Goal: Task Accomplishment & Management: Manage account settings

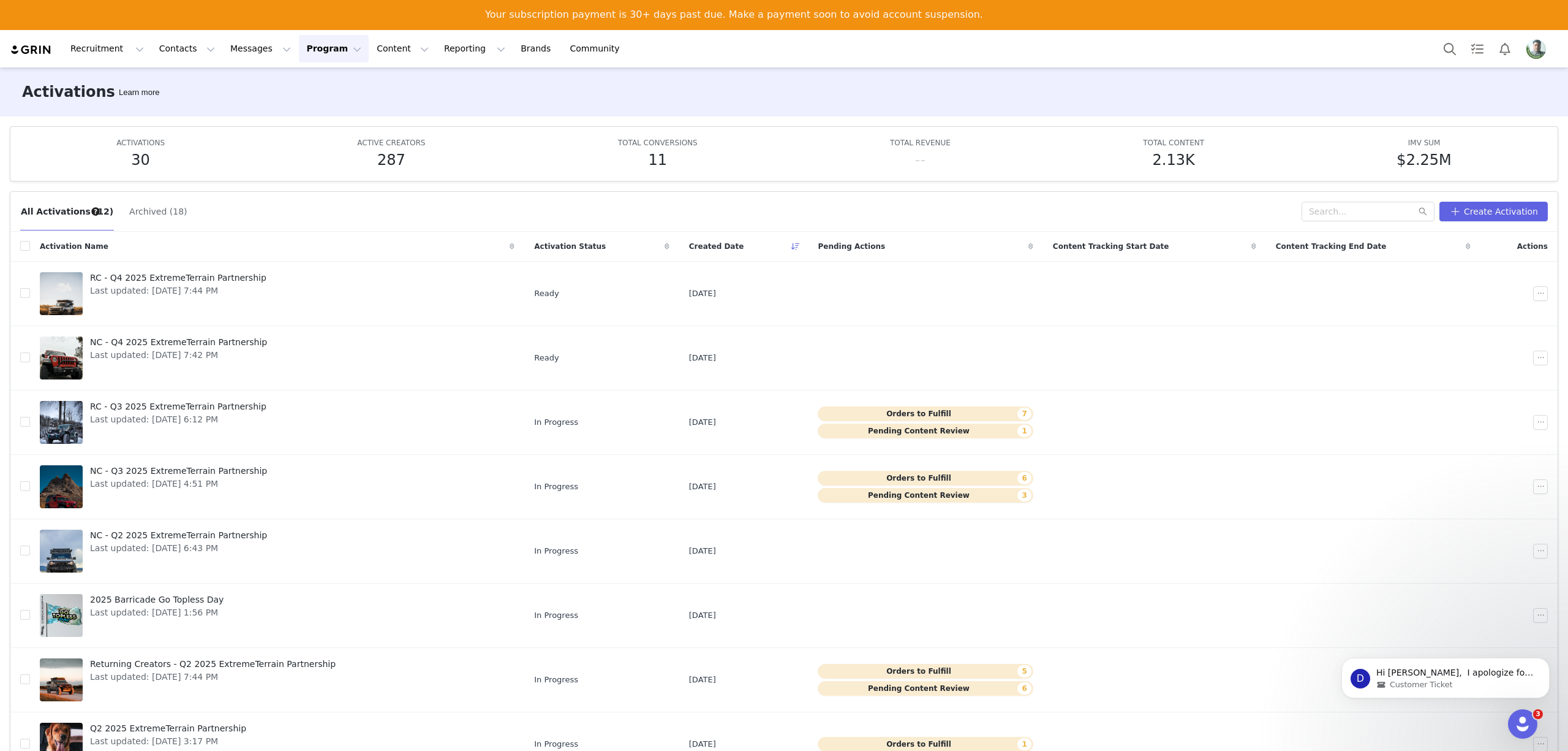
scroll to position [108, 0]
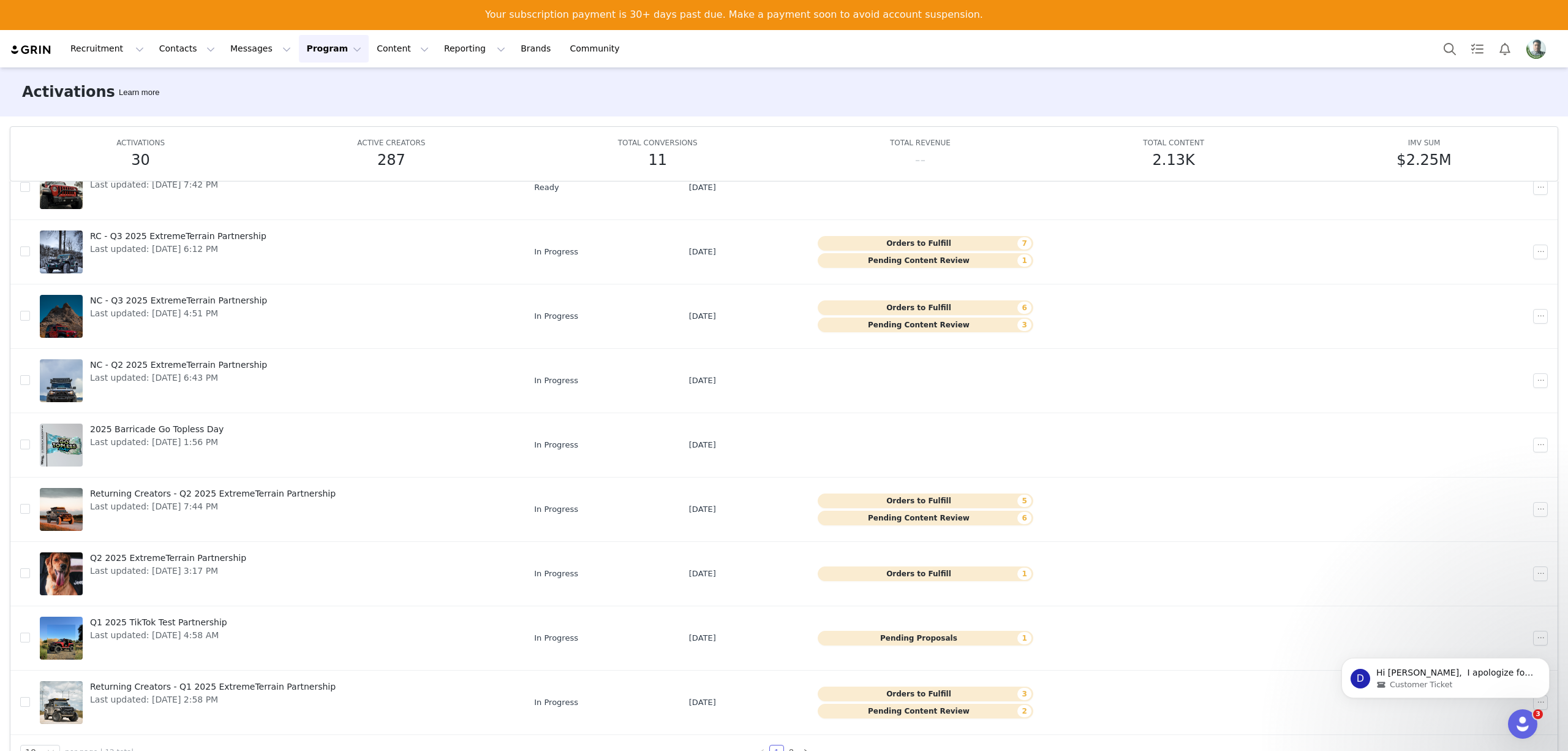
click at [1534, 41] on img "Profile" at bounding box center [1536, 49] width 19 height 19
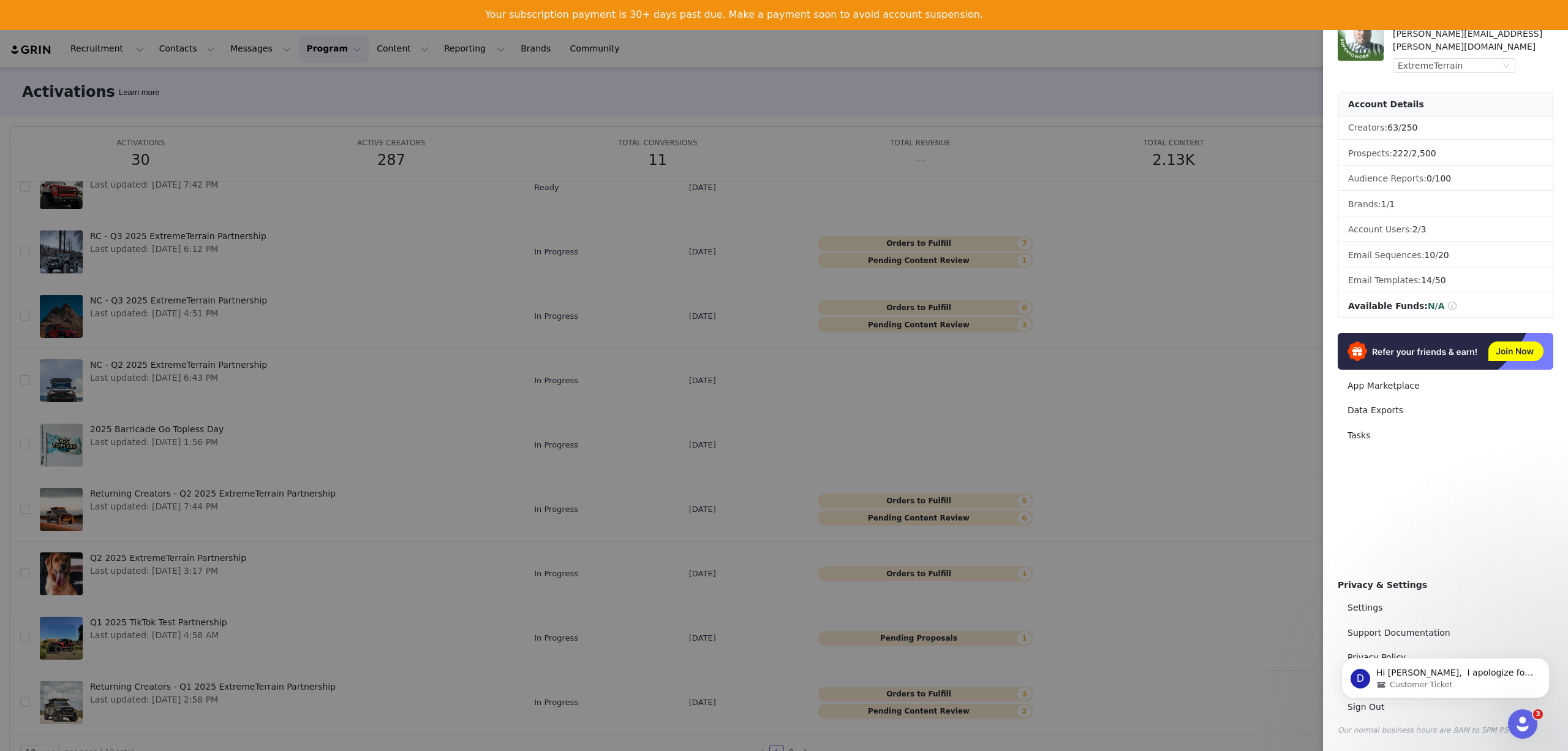
click at [1441, 43] on div "Kim Santos Kim.Santos@turn5.com ExtremeTerrain" at bounding box center [1473, 44] width 160 height 58
click at [1442, 59] on div "ExtremeTerrain" at bounding box center [1430, 66] width 65 height 14
click at [1448, 96] on li "AmericanMuscle" at bounding box center [1478, 94] width 171 height 19
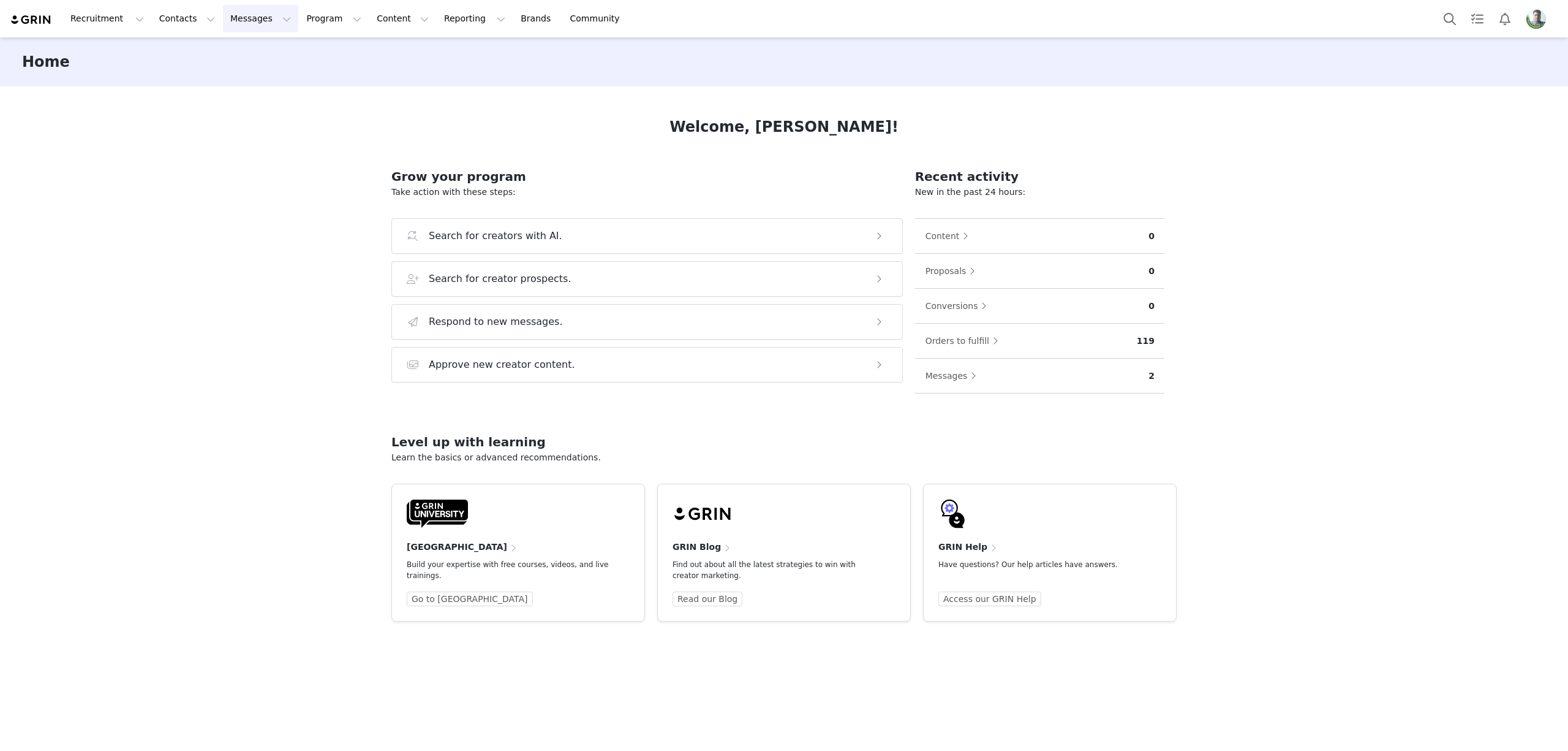
click at [223, 20] on button "Messages Messages" at bounding box center [260, 19] width 75 height 28
click at [233, 73] on p "Inbox" at bounding box center [224, 77] width 23 height 13
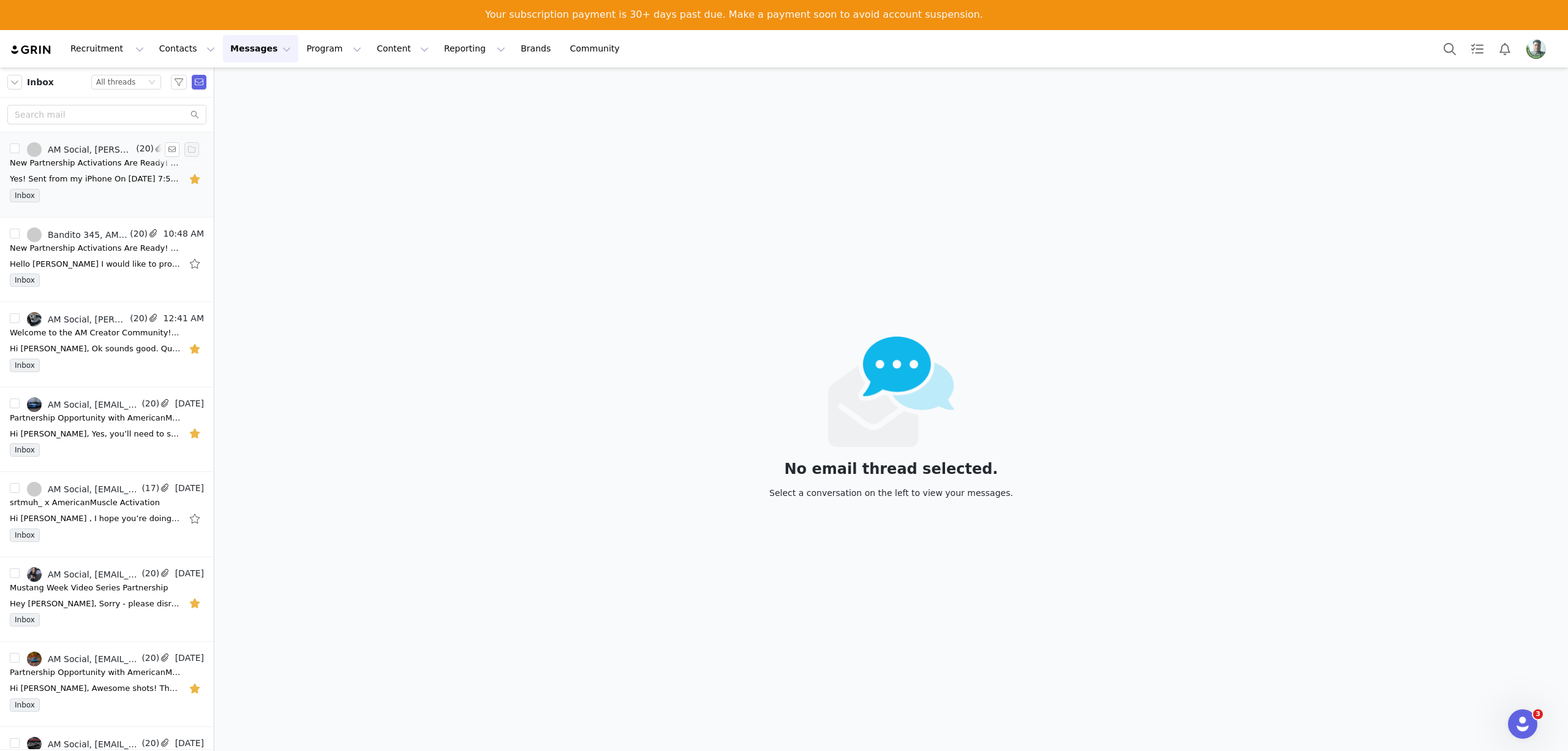
click at [89, 158] on div "New Partnership Activations Are Ready! 📸🎥 thatpiewasgood" at bounding box center [95, 163] width 171 height 12
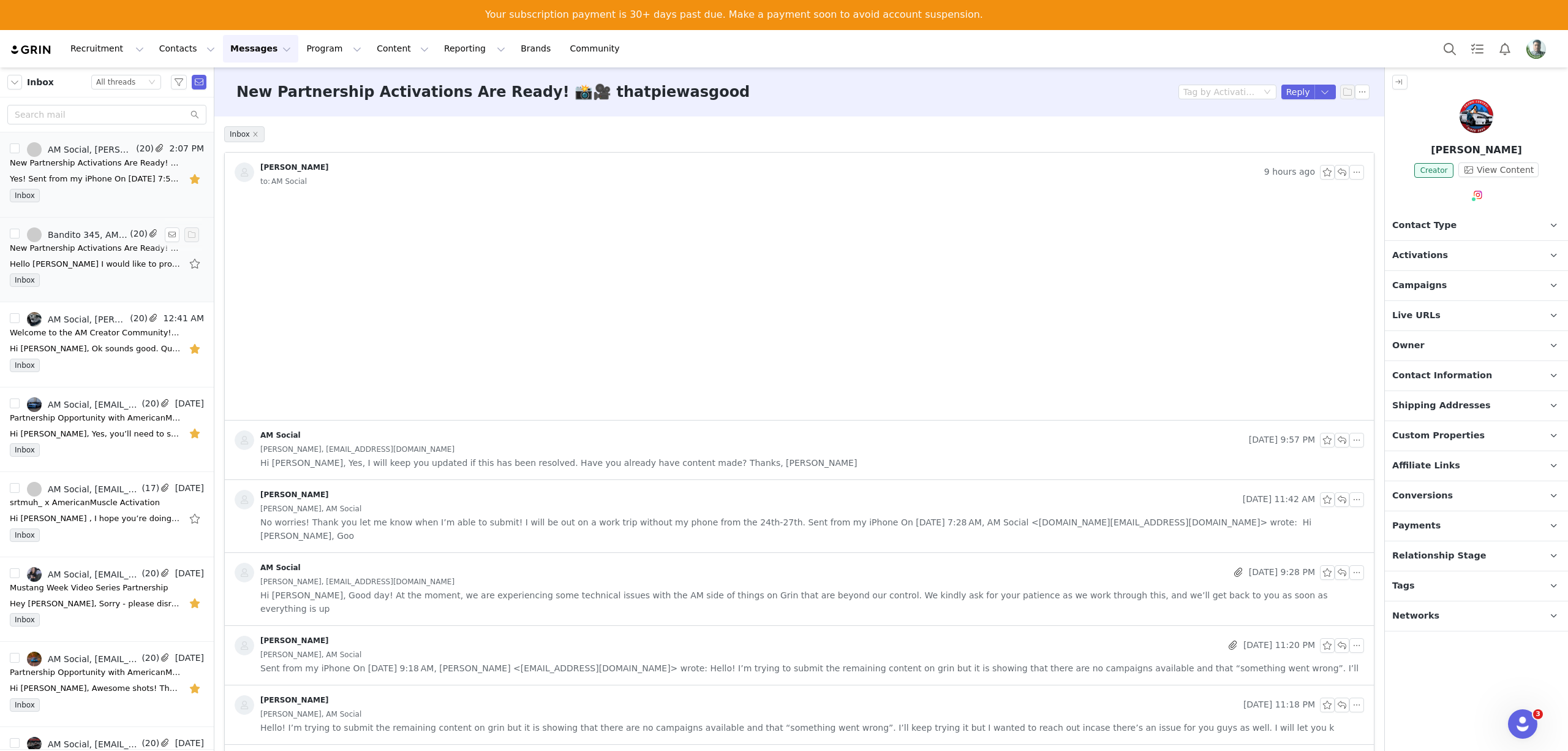
click at [72, 249] on div "New Partnership Activations Are Ready! 📸🎥 bandito_345" at bounding box center [95, 248] width 171 height 12
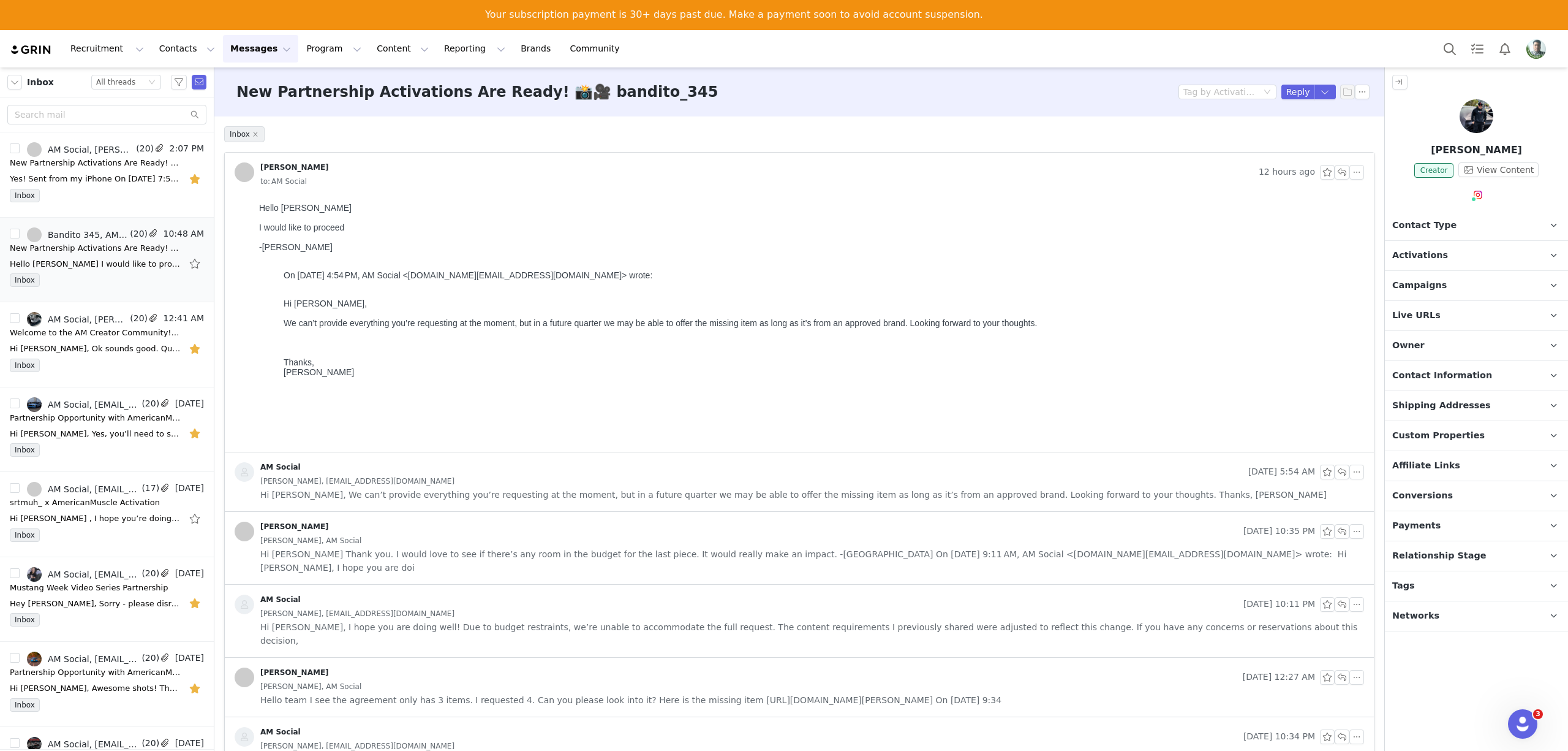
click at [1533, 40] on img "Profile" at bounding box center [1536, 49] width 19 height 19
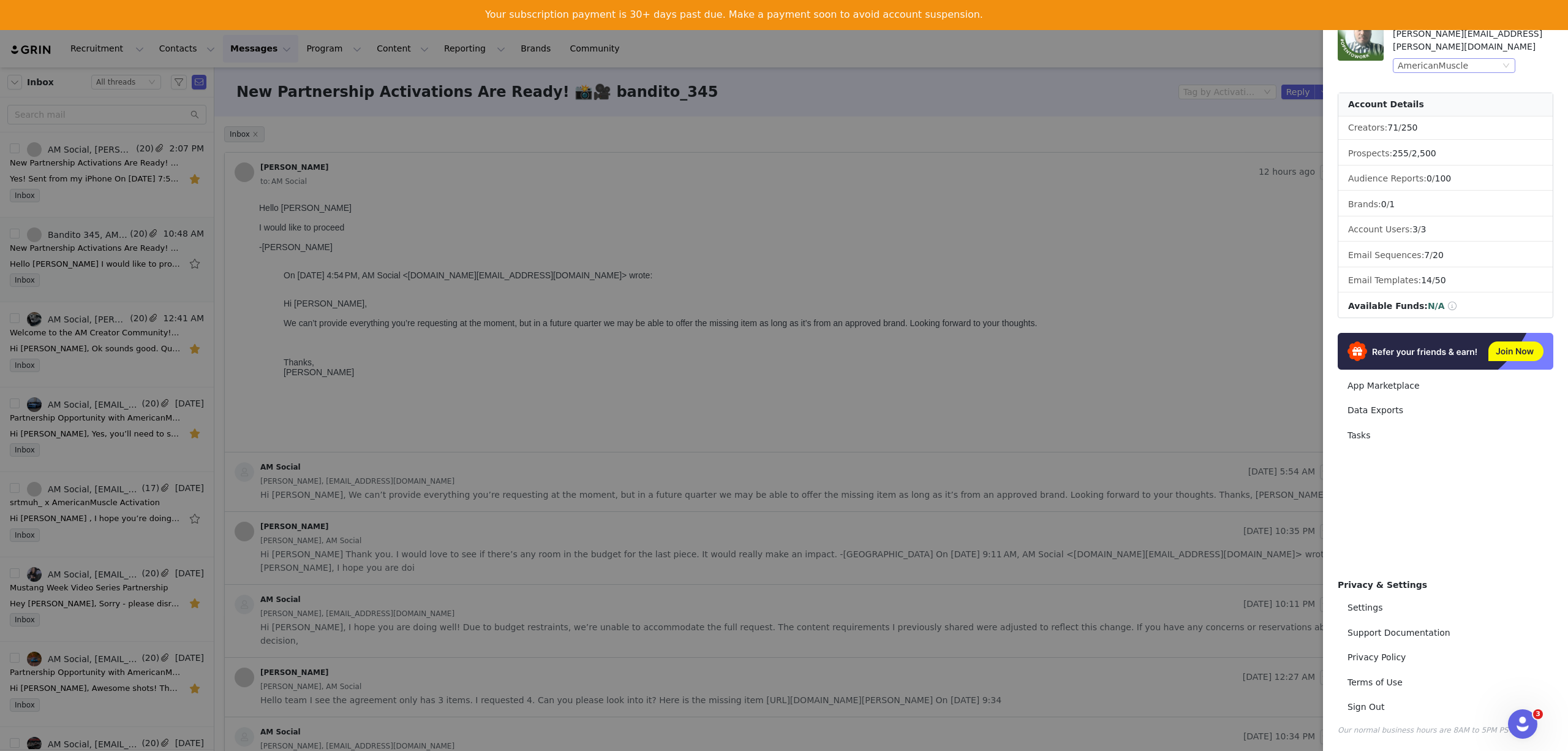
click at [1441, 59] on div "AmericanMuscle" at bounding box center [1433, 66] width 70 height 14
click at [1444, 116] on li "AmericanTrucks" at bounding box center [1478, 114] width 171 height 19
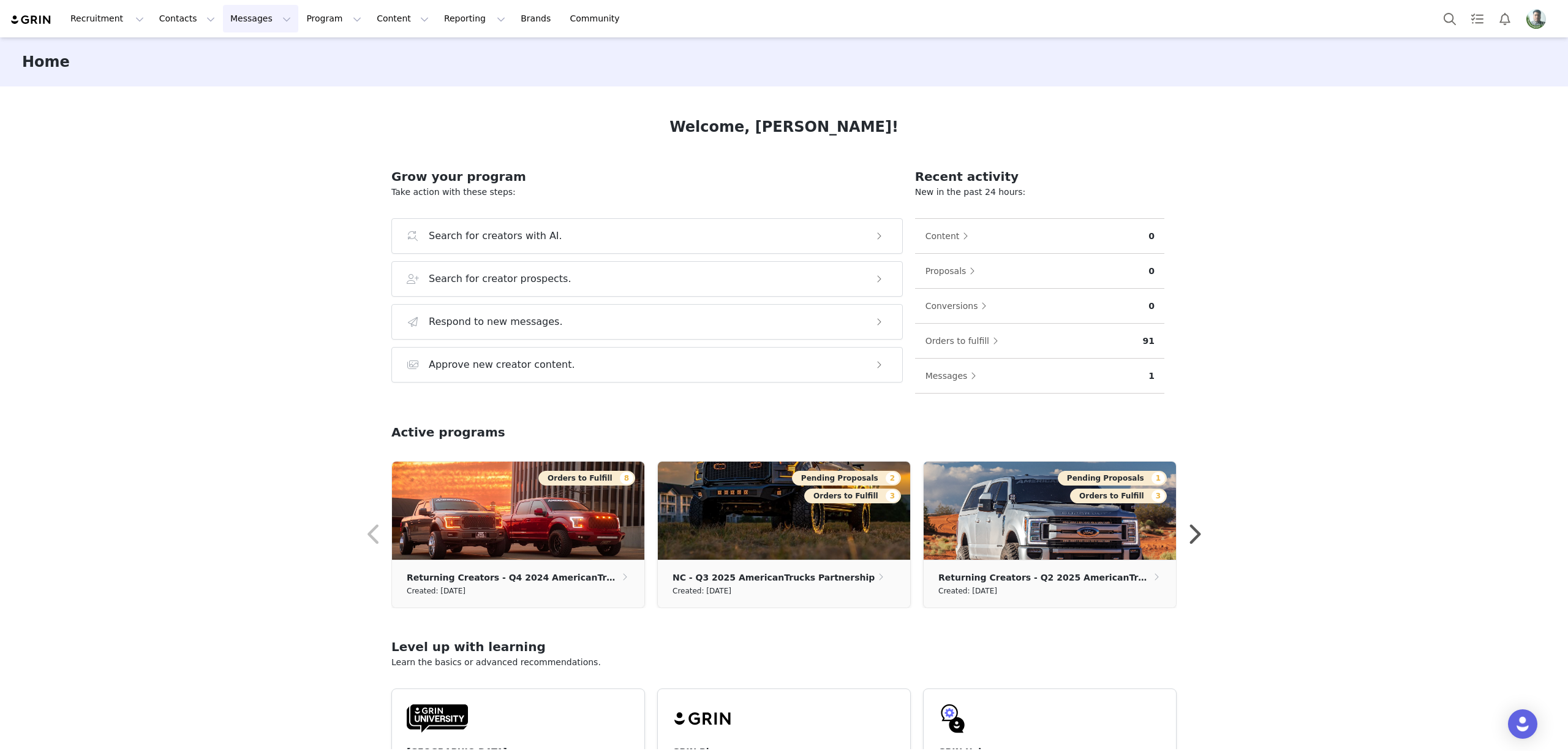
click at [233, 22] on button "Messages Messages" at bounding box center [260, 19] width 75 height 28
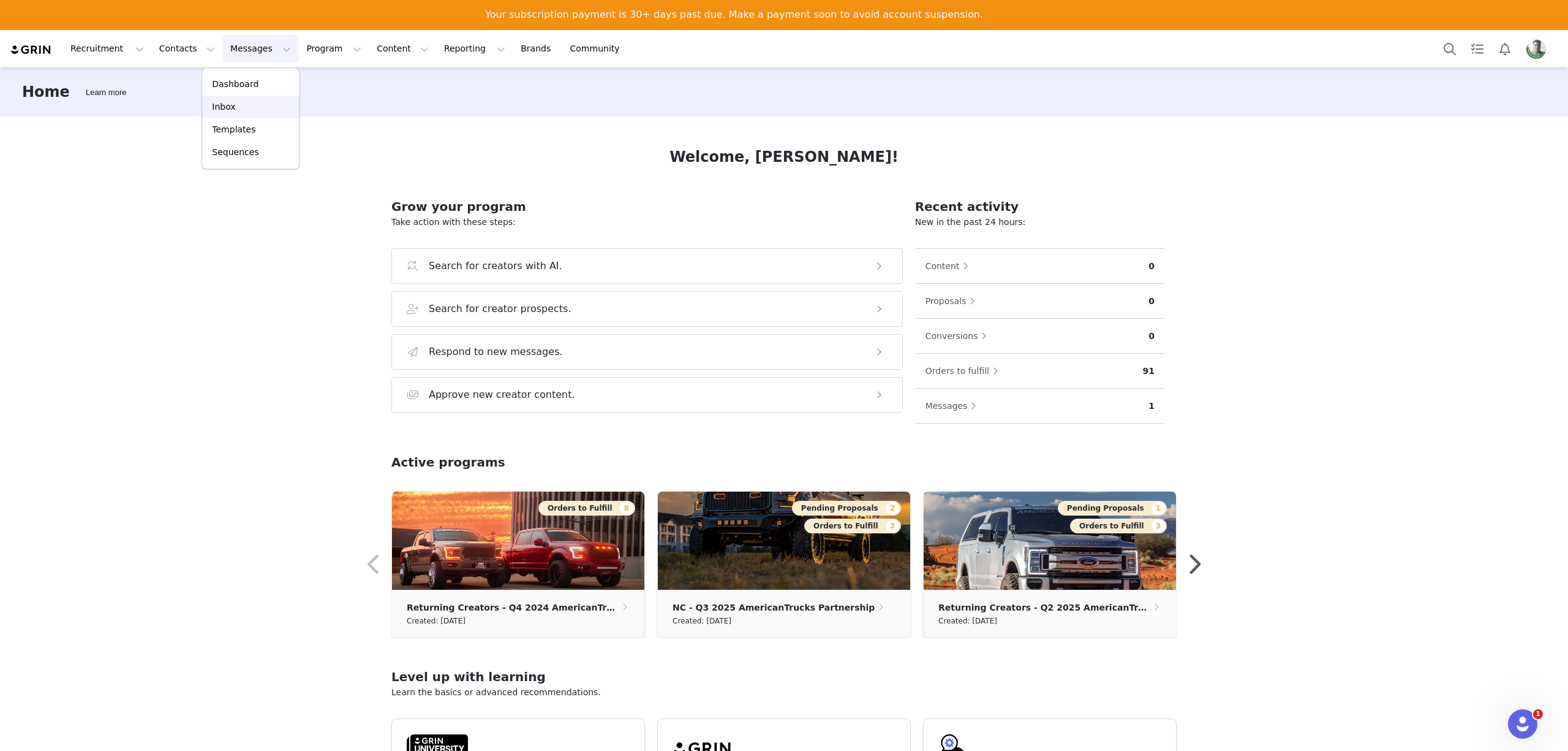
click at [219, 106] on p "Inbox" at bounding box center [224, 107] width 23 height 13
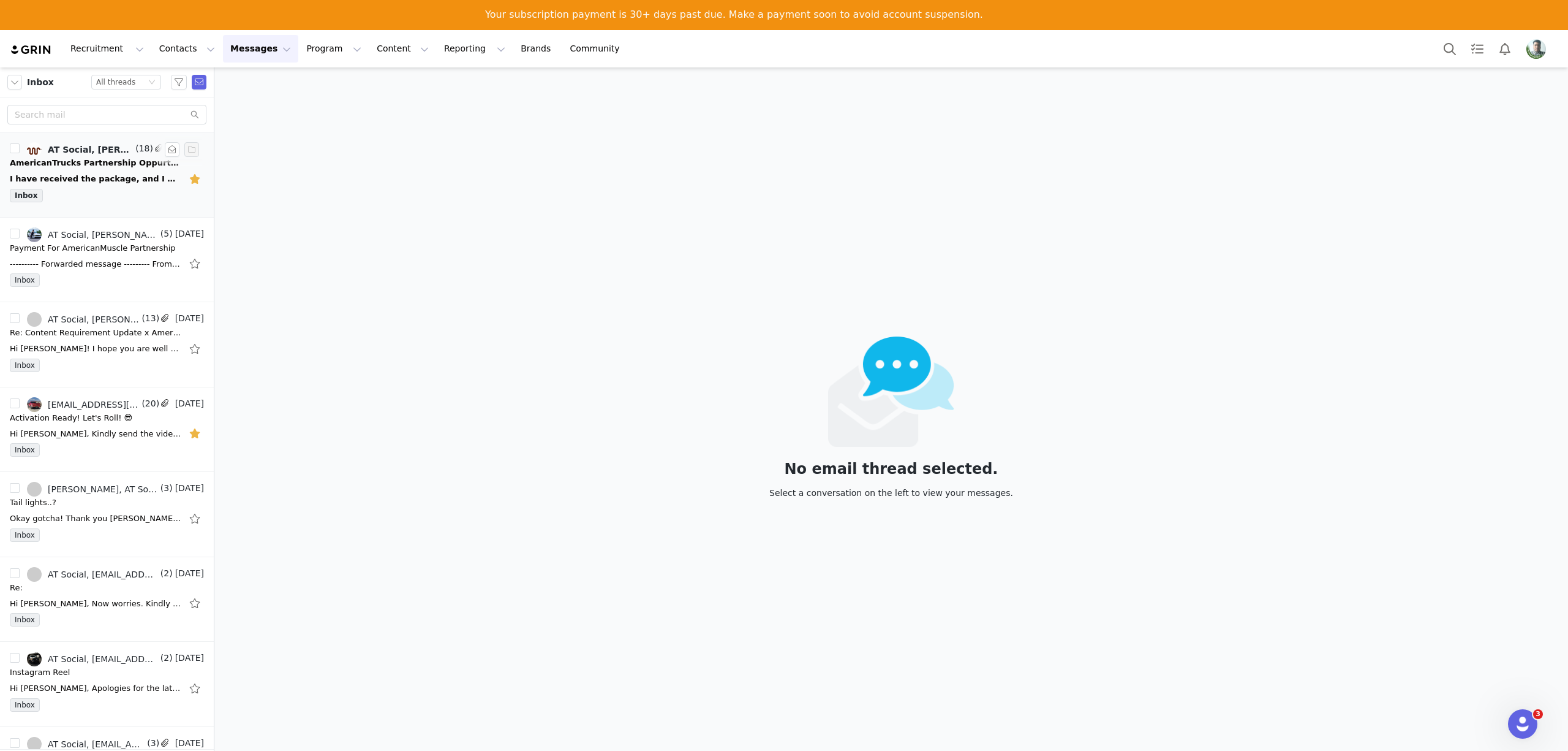
click at [57, 164] on div "AmericanTrucks Partnership Oppurtunity🚜sick_sick_sick" at bounding box center [95, 163] width 171 height 12
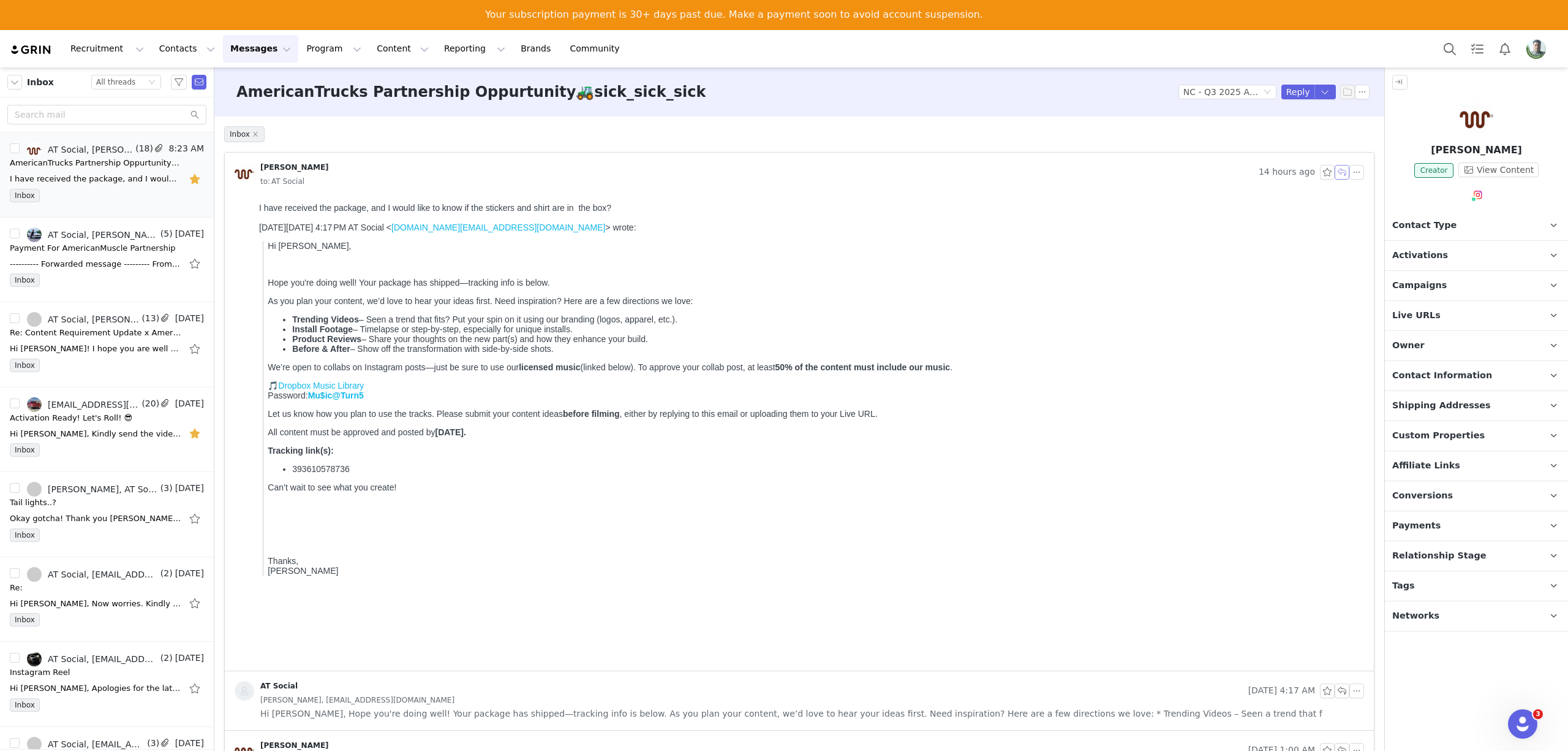
click at [1335, 172] on button "button" at bounding box center [1342, 172] width 14 height 15
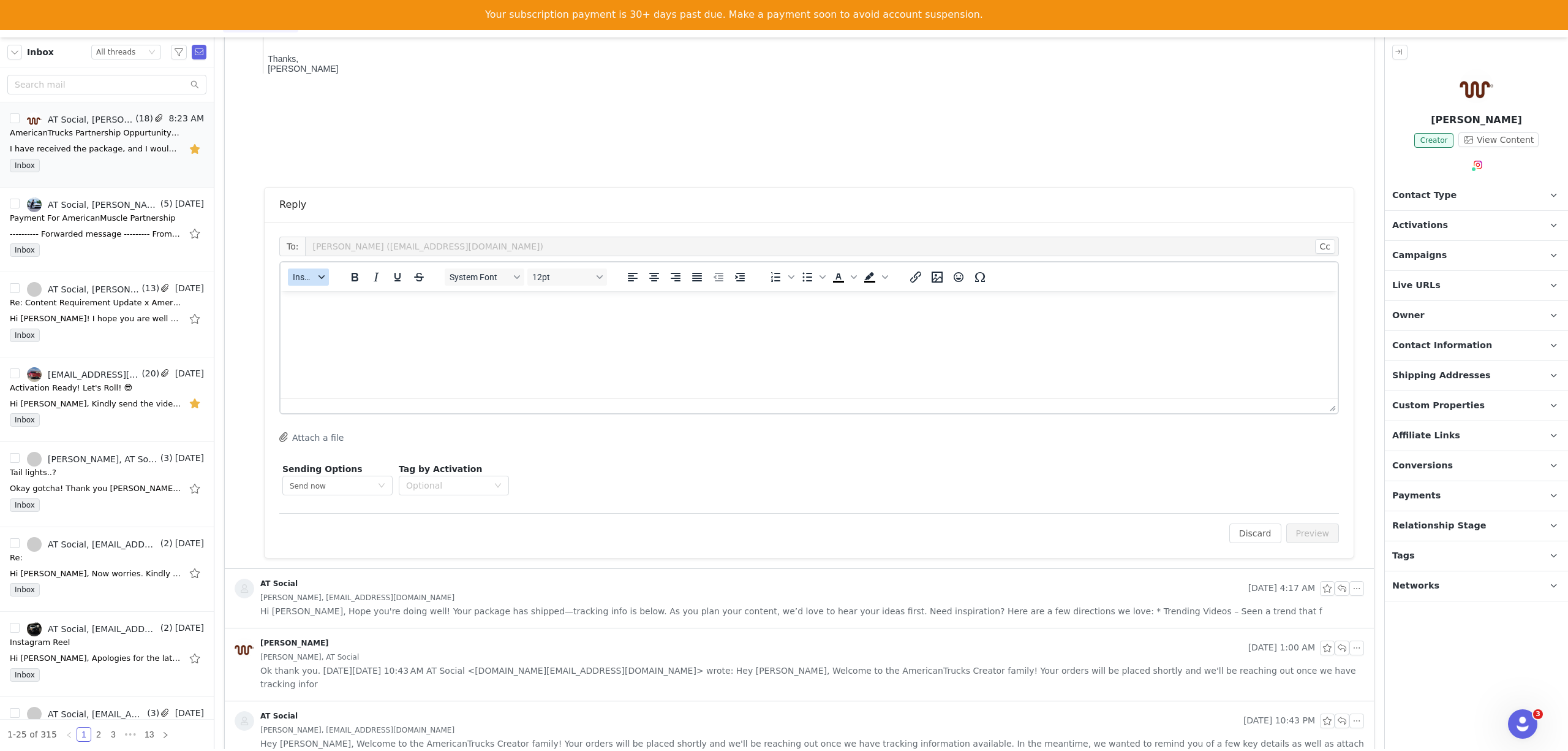
click at [307, 280] on span "Insert" at bounding box center [303, 277] width 21 height 10
click at [304, 302] on div "Insert Template" at bounding box center [354, 298] width 110 height 15
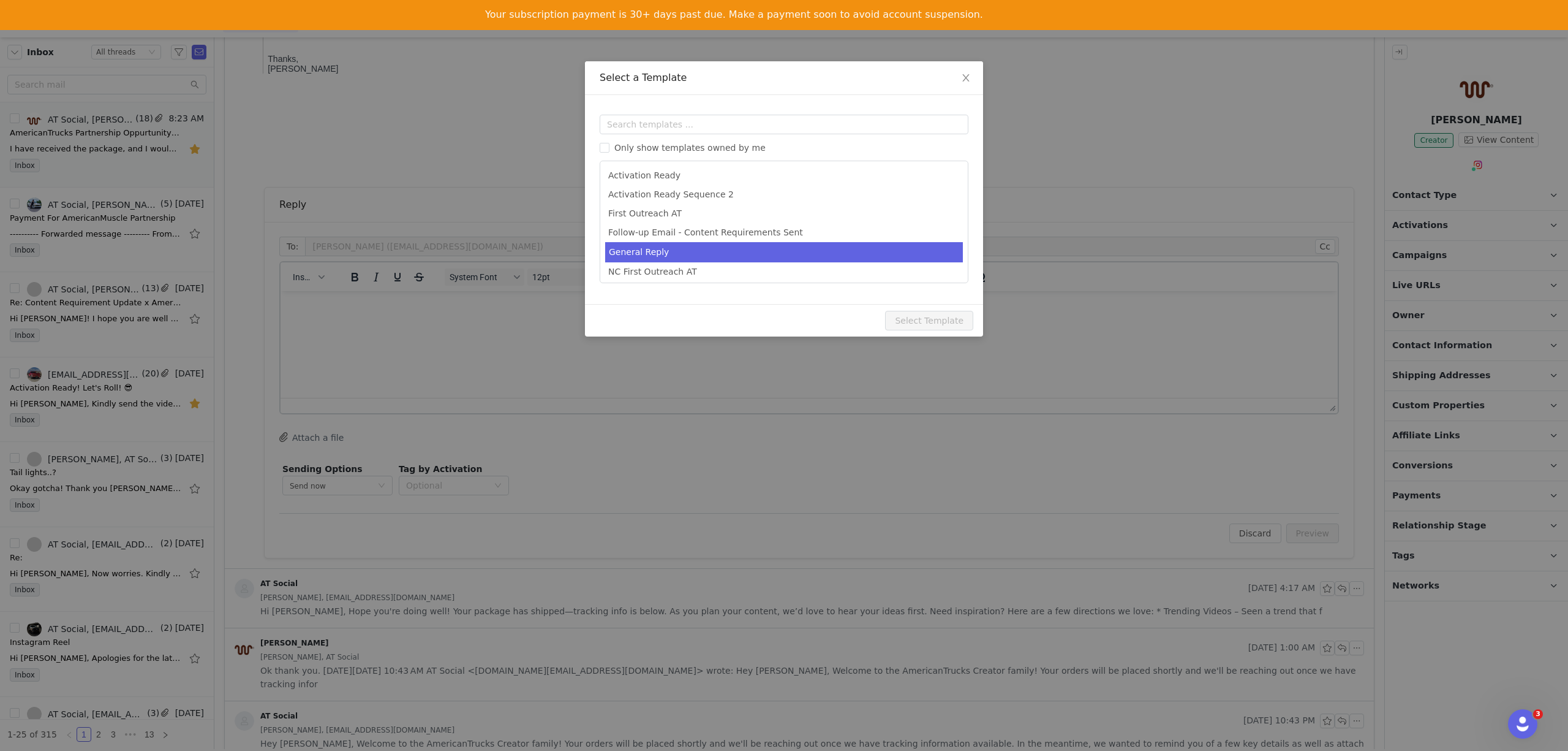
click at [640, 248] on li "General Reply" at bounding box center [784, 251] width 358 height 20
type input "[instagram_username] x AmericanTrucks"
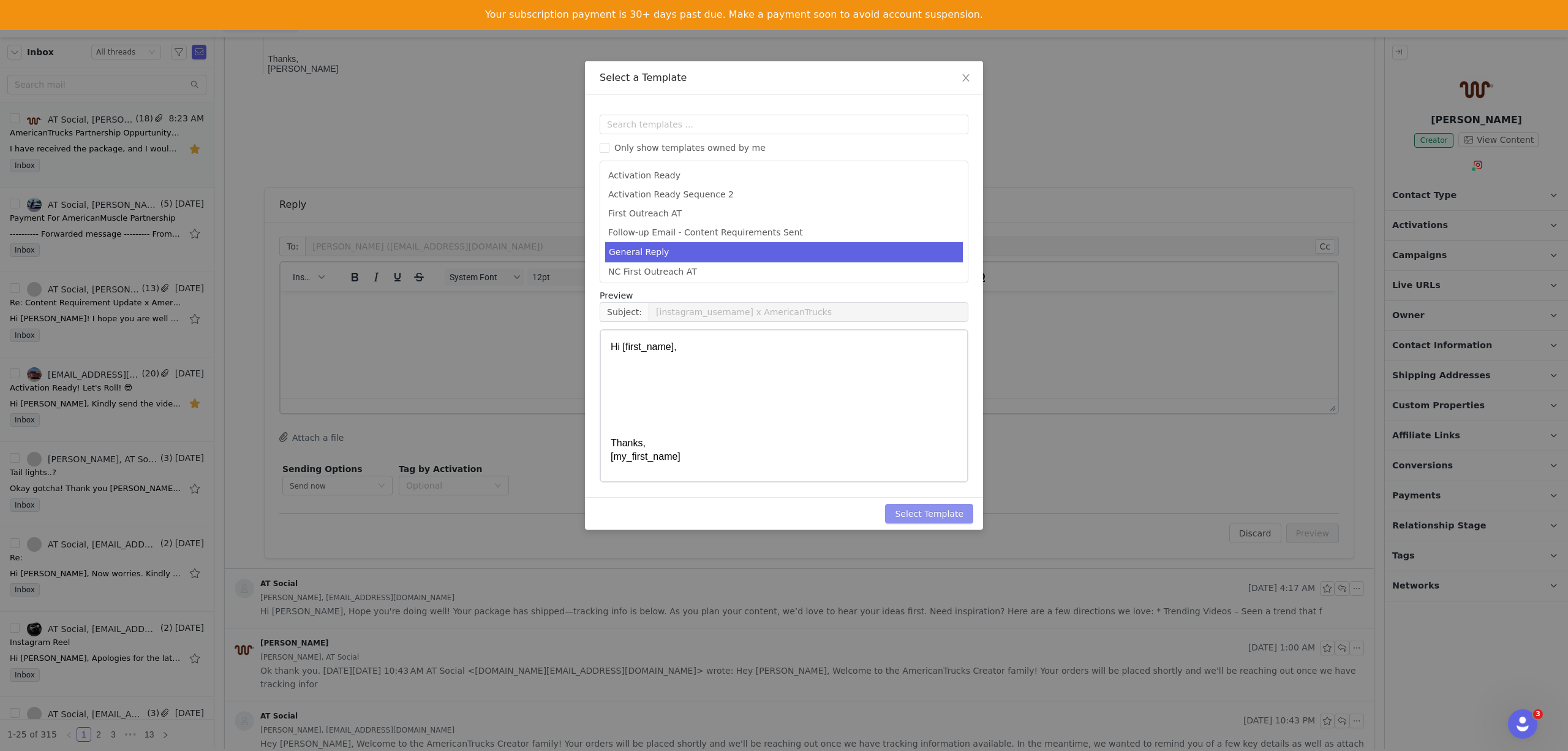
click at [931, 507] on button "Select Template" at bounding box center [929, 513] width 88 height 19
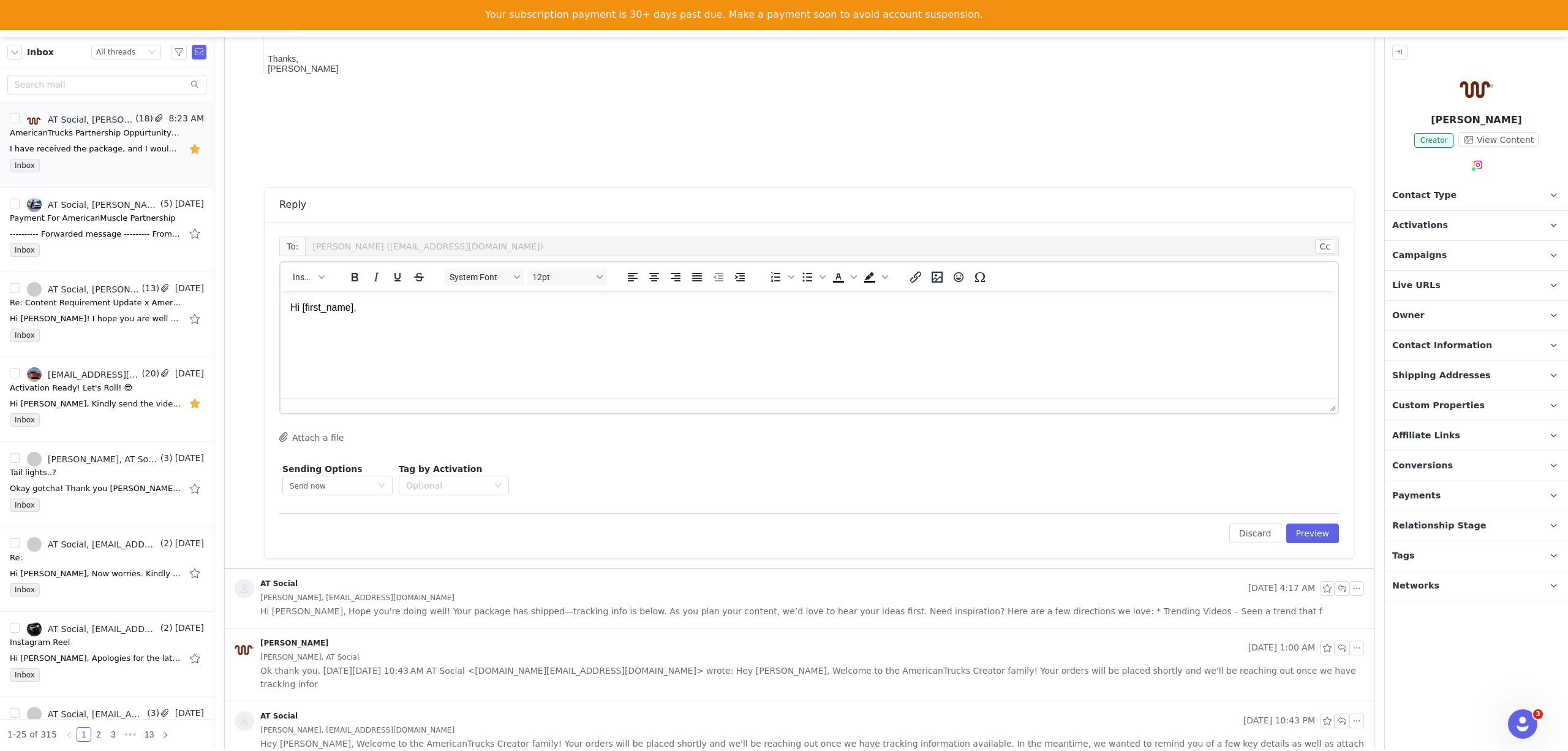
click at [320, 338] on p "Hi [first_name], Thanks, [my_first_name]" at bounding box center [809, 363] width 1038 height 124
click at [320, 338] on p "Hi First Name , Thanks, My First Name" at bounding box center [809, 363] width 1038 height 124
click at [793, 332] on p "Hi First Name , Good day! It seems like we are still waiting for the tracking n…" at bounding box center [809, 363] width 1038 height 124
click at [789, 332] on p "Hi First Name , Good day! It seems like we are still waiting for the tracking n…" at bounding box center [809, 363] width 1038 height 124
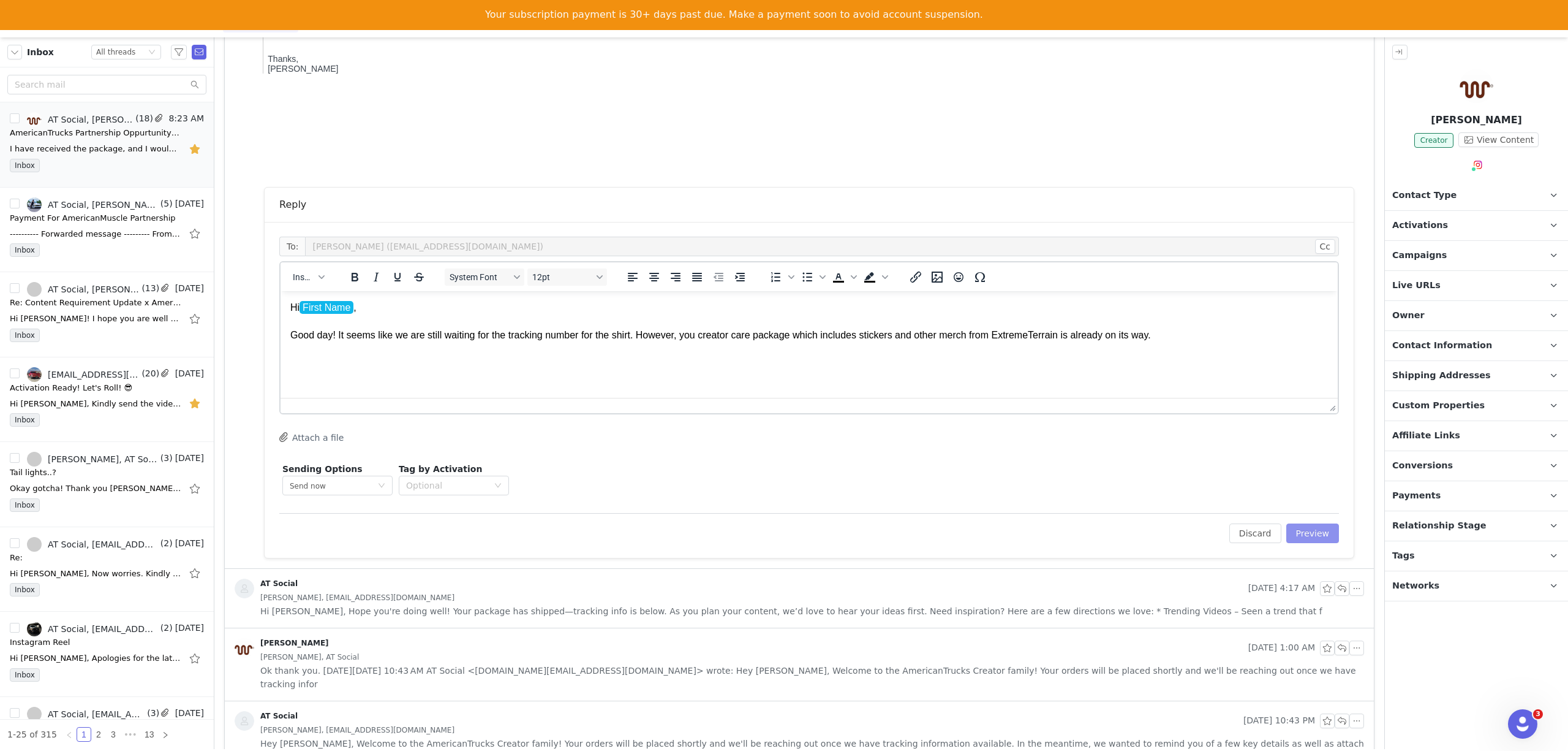
click at [1301, 530] on button "Preview" at bounding box center [1313, 533] width 53 height 19
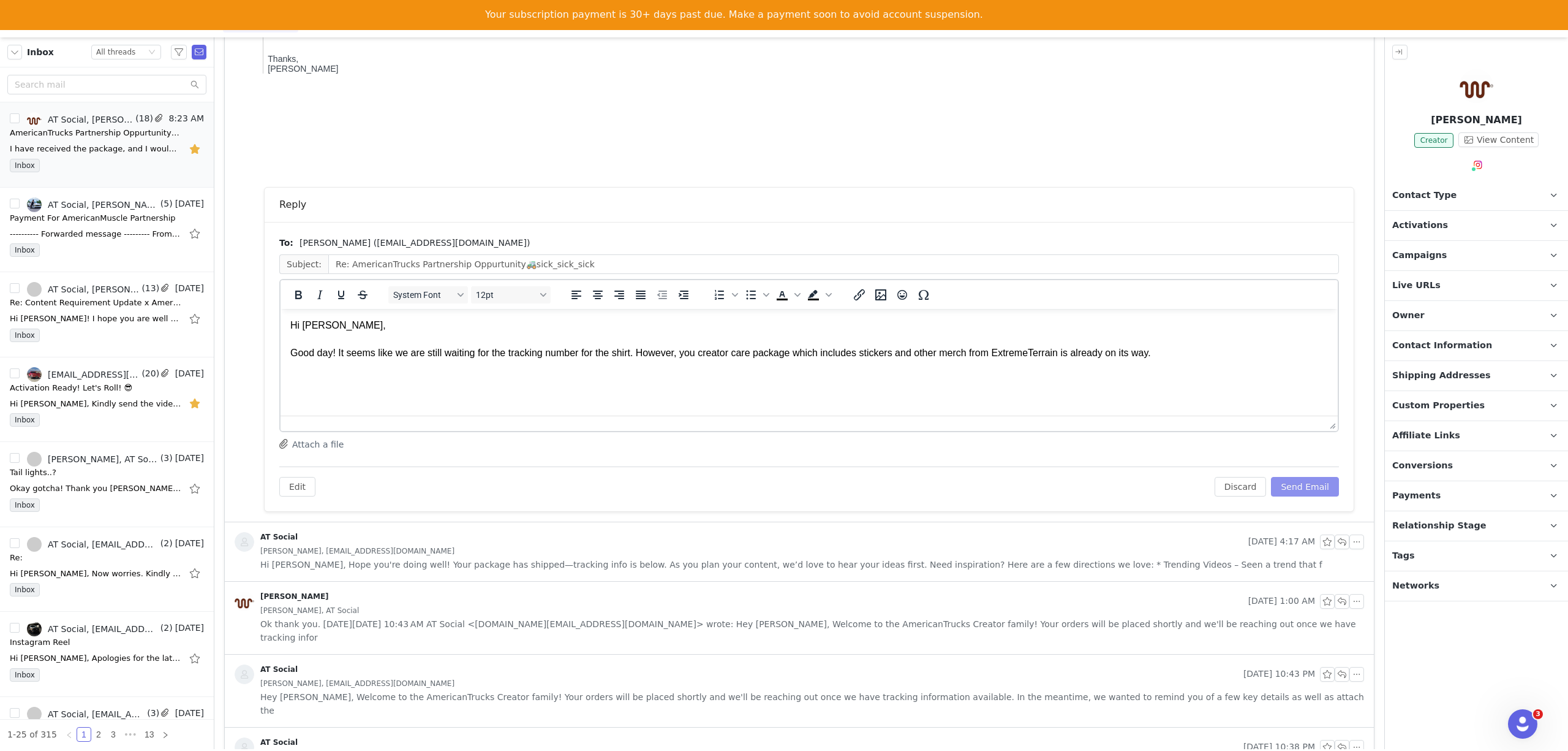
click at [1296, 486] on button "Send Email" at bounding box center [1305, 486] width 68 height 19
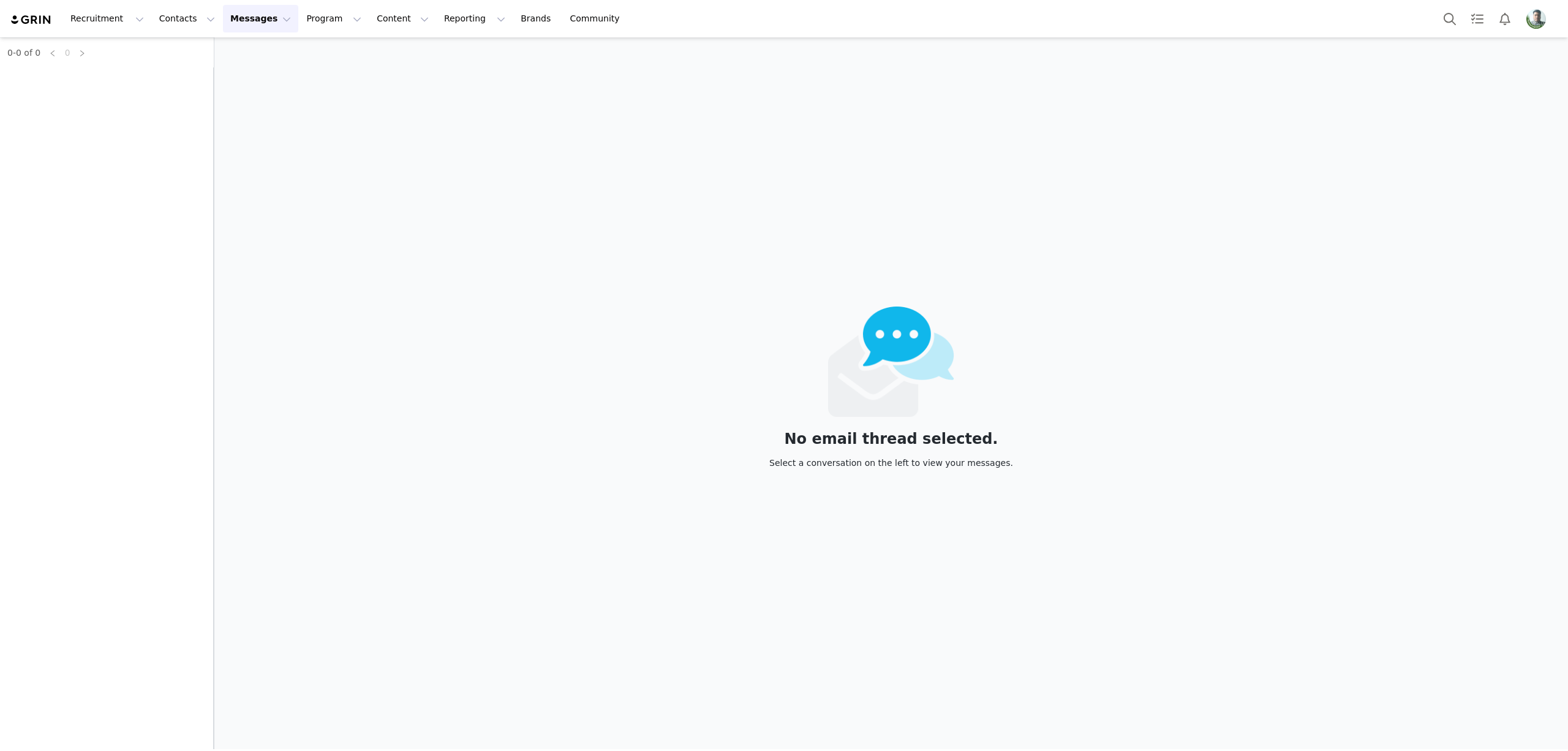
click at [1539, 26] on img "Profile" at bounding box center [1536, 19] width 19 height 19
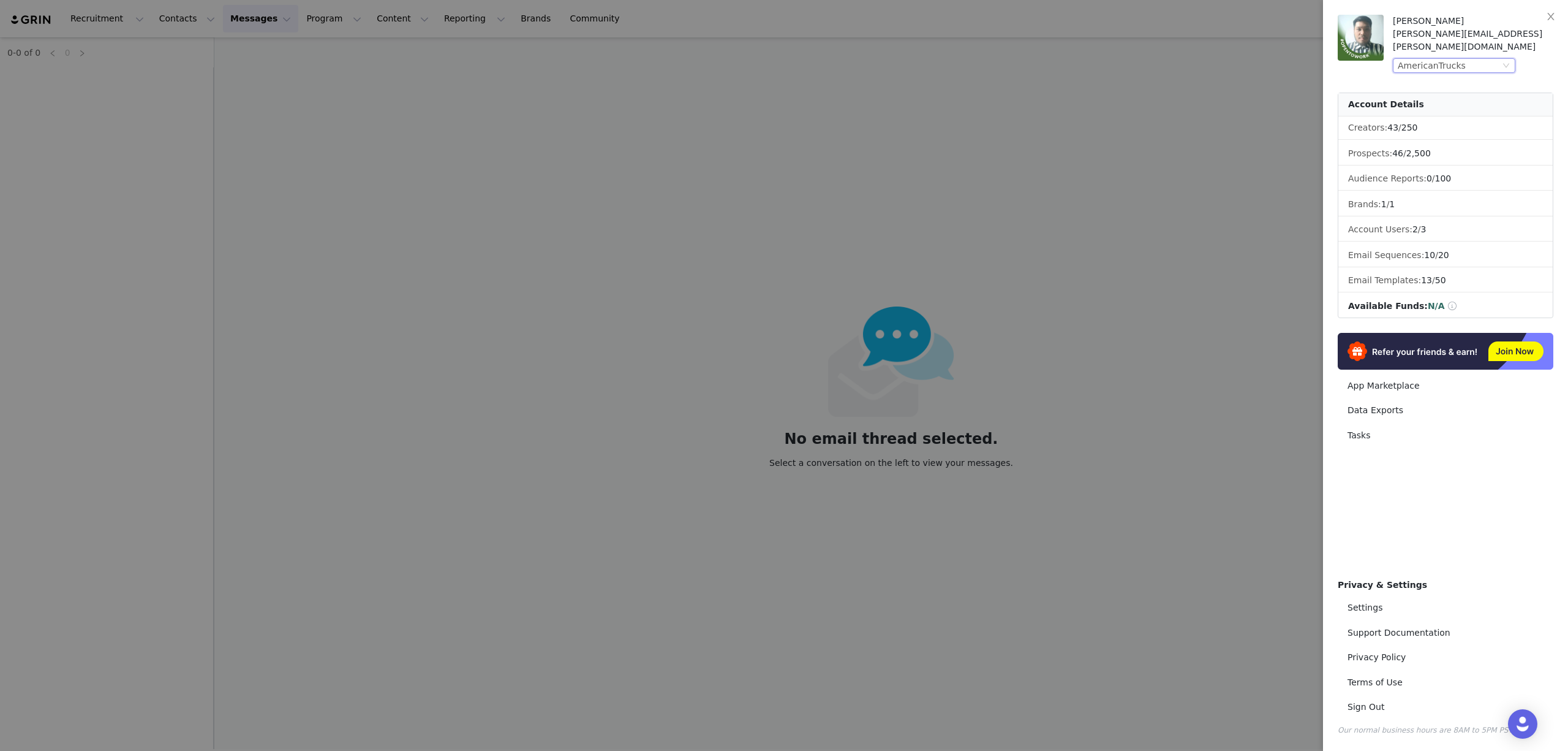
click at [1416, 59] on div "AmericanTrucks" at bounding box center [1431, 66] width 68 height 14
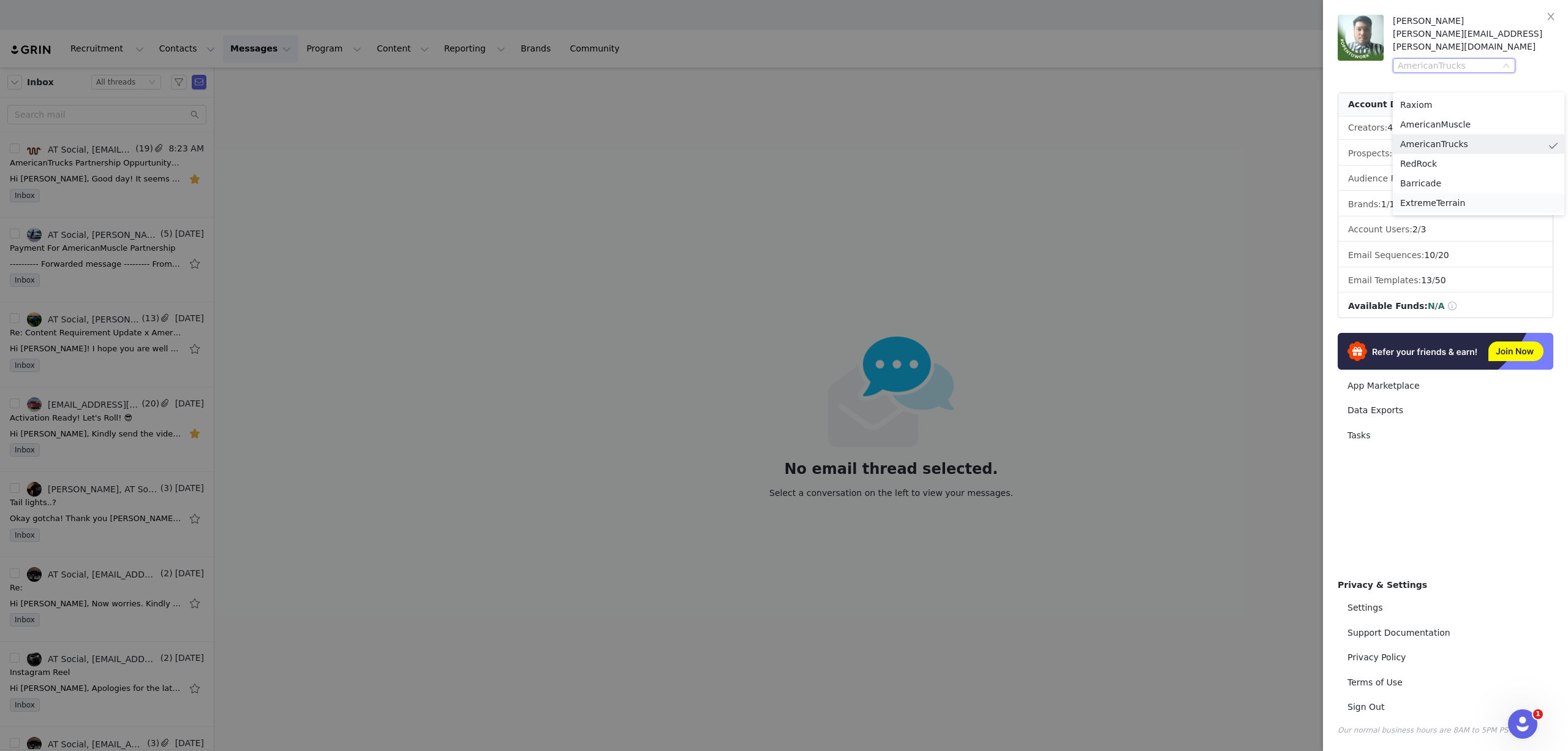
click at [1428, 170] on li "RedRock" at bounding box center [1478, 164] width 171 height 19
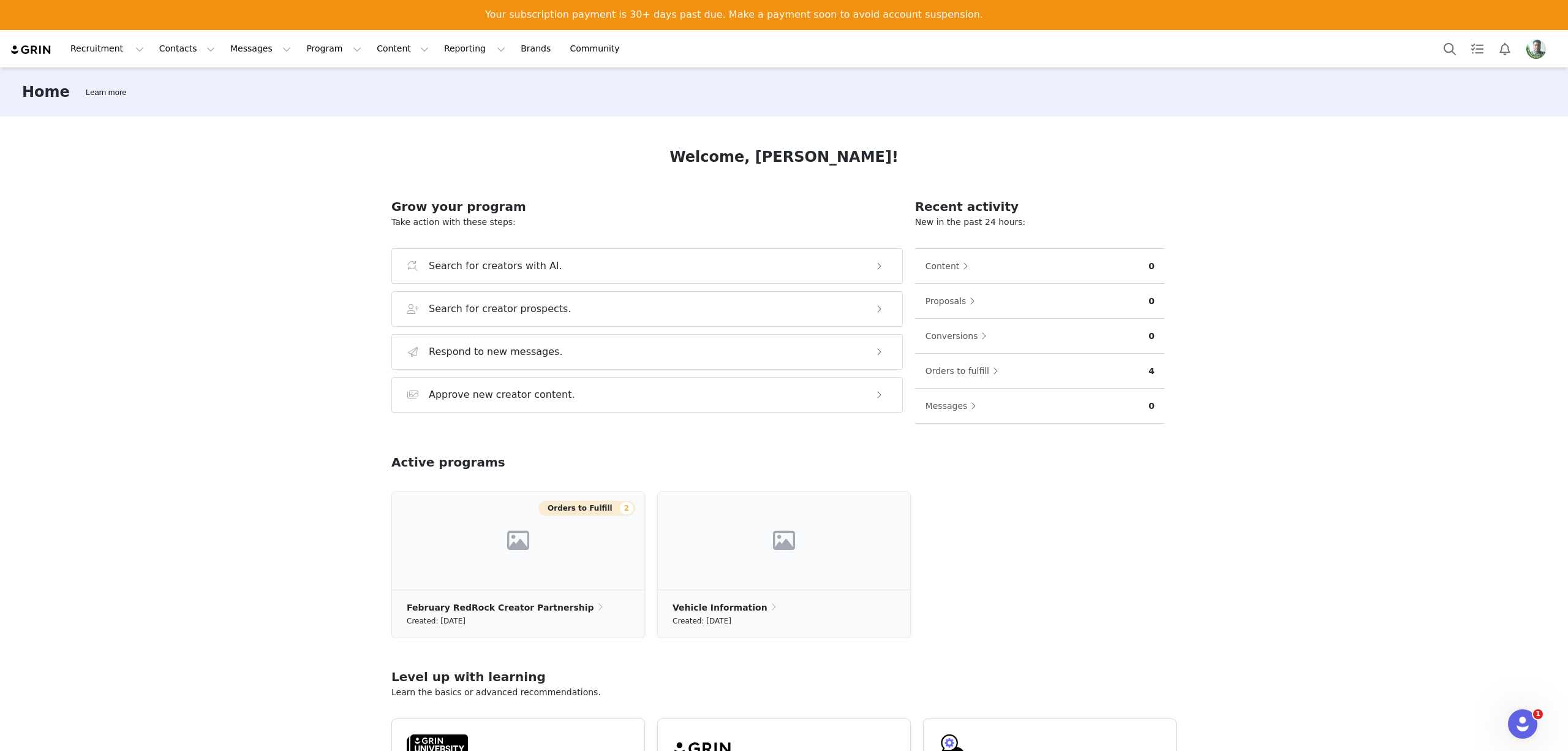
click at [213, 15] on div "Your subscription payment is 30+ days past due. Make a payment soon to avoid ac…" at bounding box center [784, 25] width 1568 height 41
click at [224, 55] on button "Messages Messages" at bounding box center [260, 49] width 75 height 28
click at [234, 108] on div "Inbox" at bounding box center [250, 107] width 82 height 13
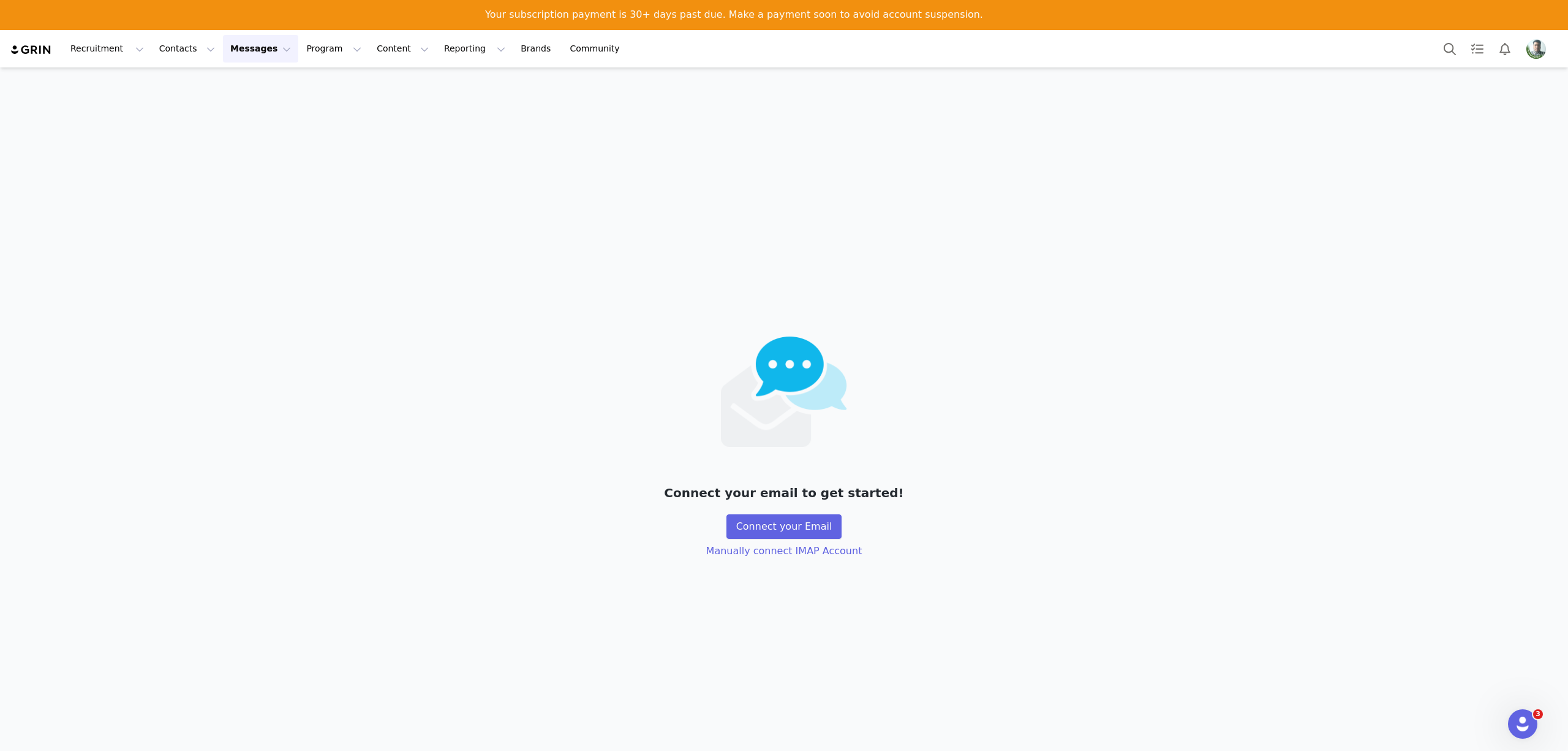
click at [245, 50] on button "Messages Messages" at bounding box center [260, 49] width 75 height 28
click at [241, 106] on div "Inbox" at bounding box center [250, 107] width 82 height 13
click at [1533, 50] on img "Profile" at bounding box center [1536, 49] width 19 height 19
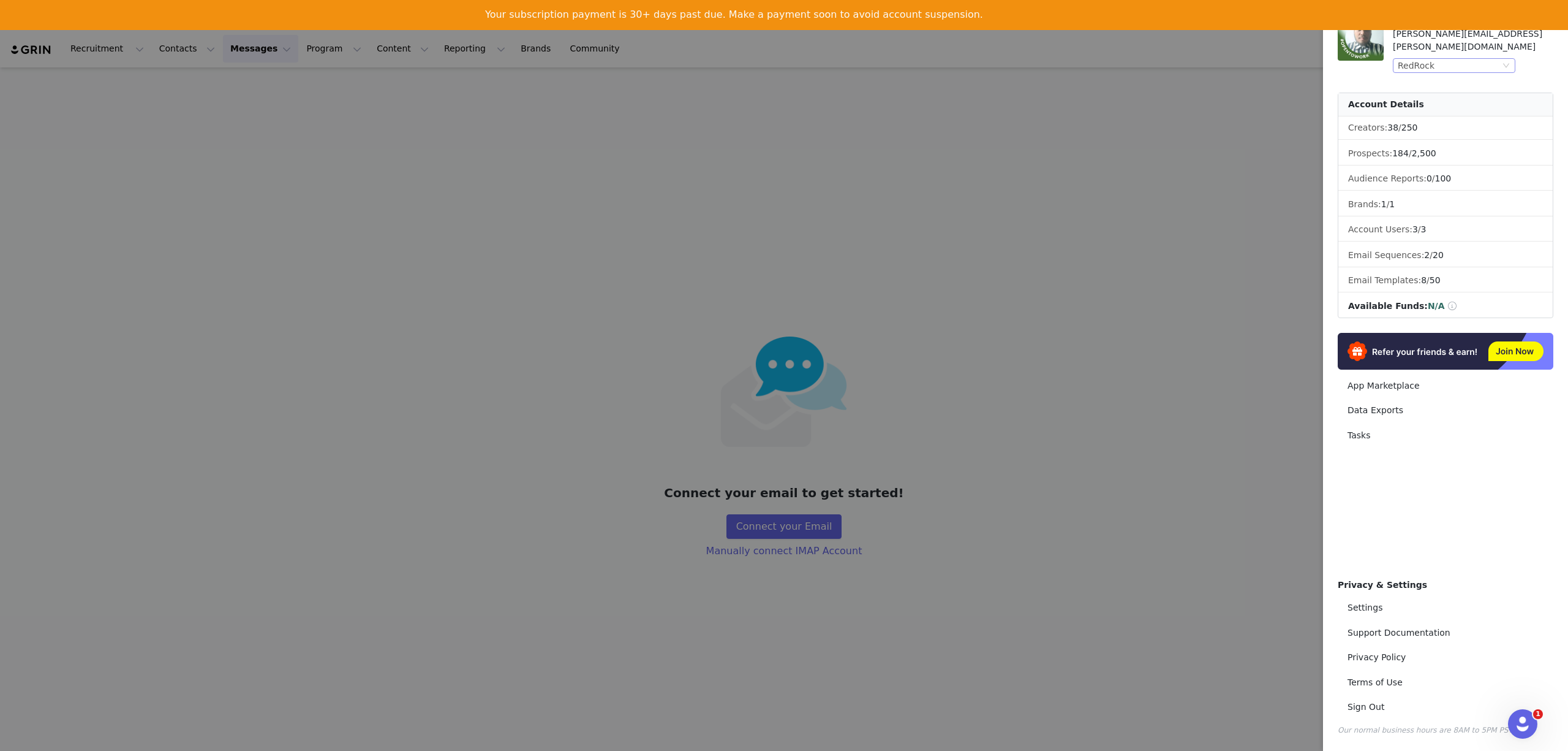
click at [1439, 59] on div "RedRock" at bounding box center [1449, 66] width 102 height 14
click at [1424, 175] on li "ExtremeTerrain" at bounding box center [1478, 173] width 171 height 19
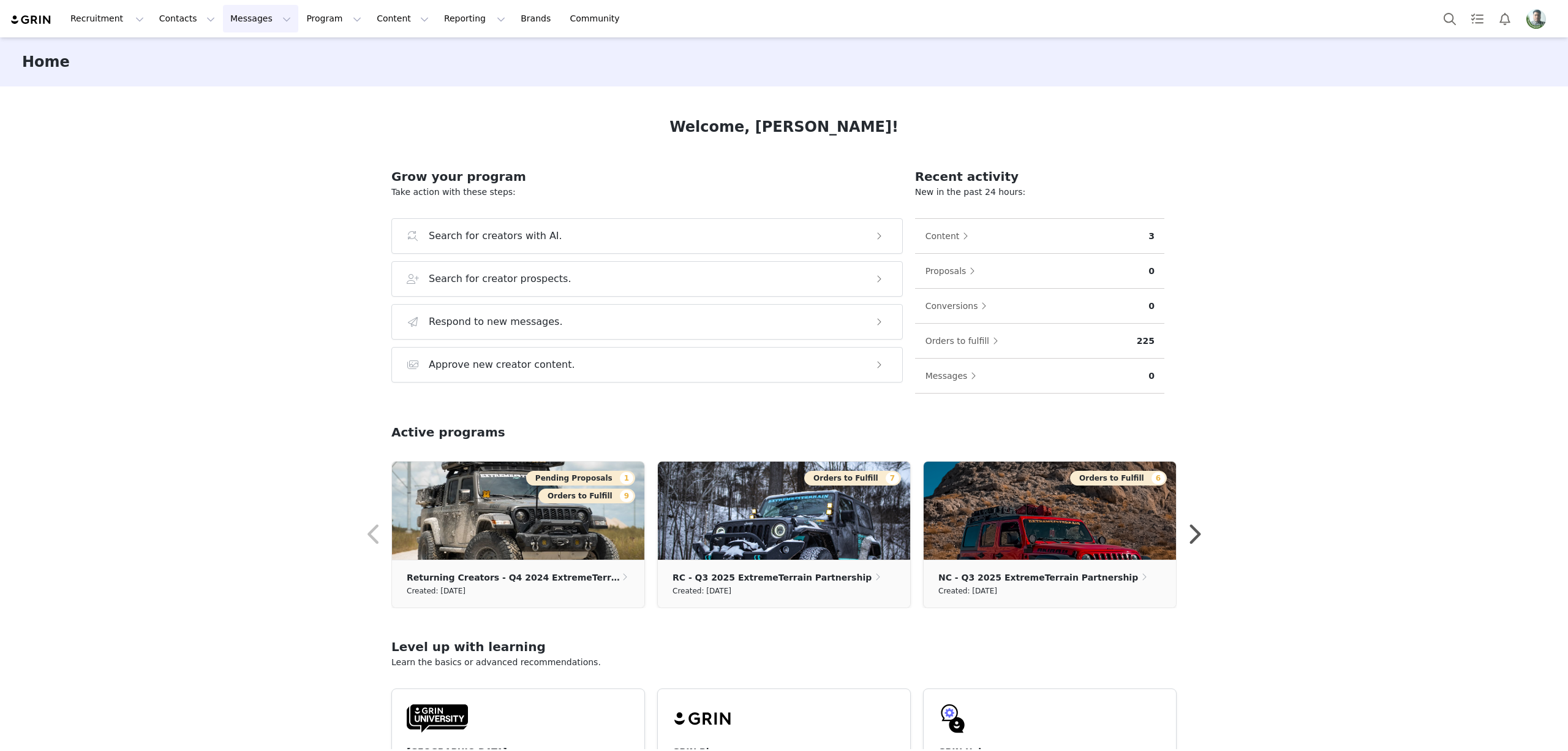
click at [224, 21] on button "Messages Messages" at bounding box center [260, 19] width 75 height 28
click at [231, 73] on p "Inbox" at bounding box center [224, 77] width 23 height 13
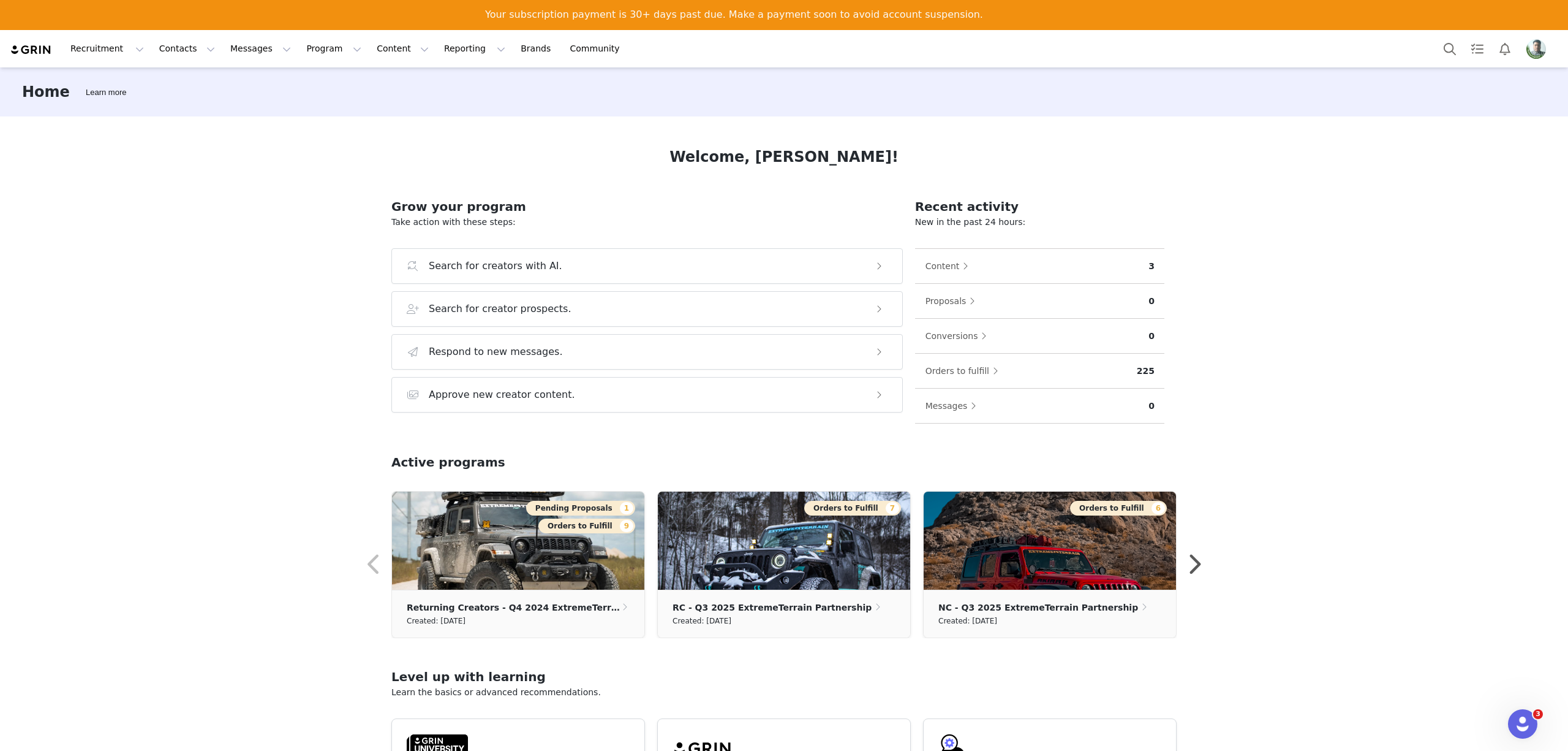
click at [1321, 108] on div "Home Learn more" at bounding box center [784, 92] width 1568 height 49
click at [1535, 46] on img "Profile" at bounding box center [1536, 49] width 19 height 19
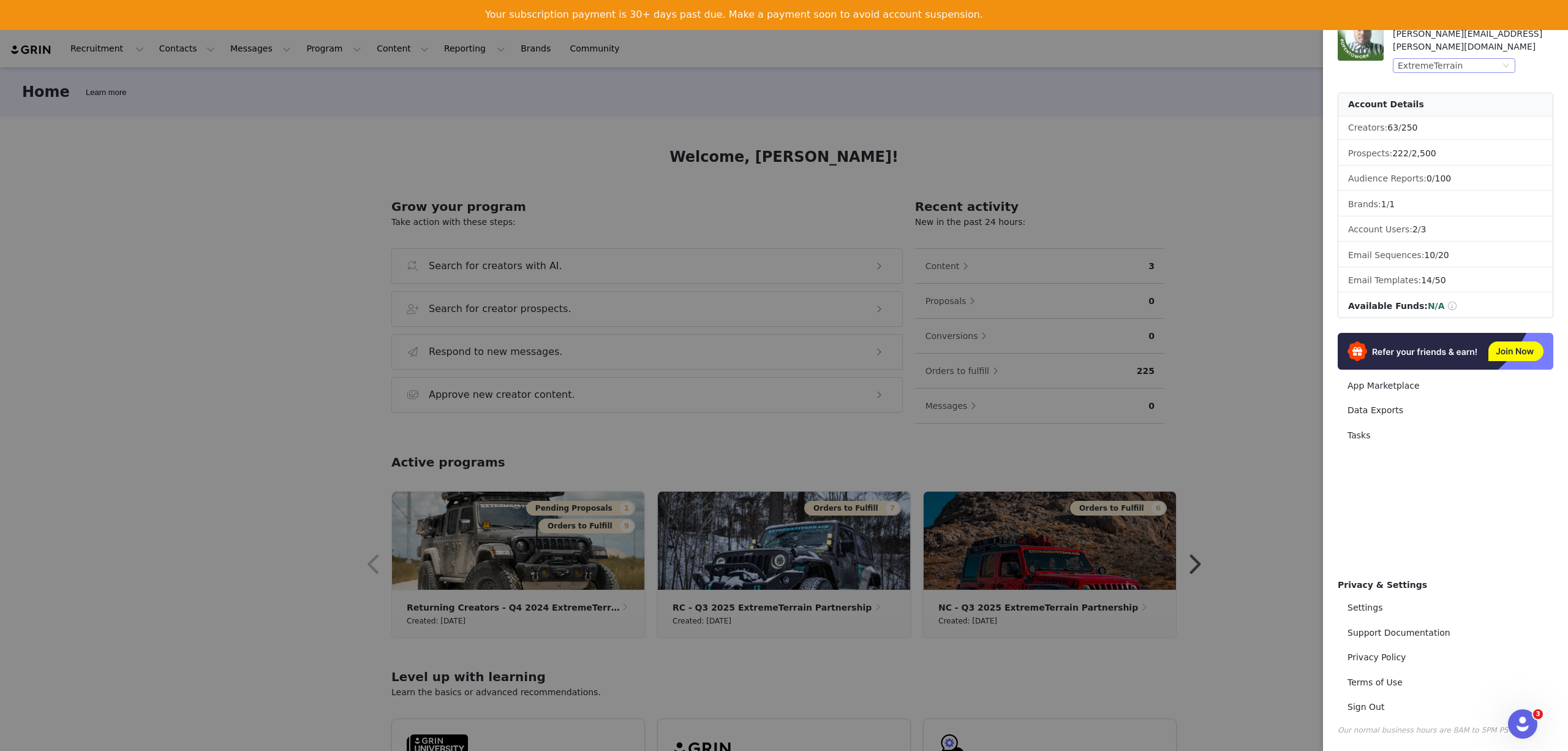
click at [1426, 59] on div "ExtremeTerrain" at bounding box center [1430, 66] width 65 height 14
click at [1427, 94] on li "AmericanMuscle" at bounding box center [1478, 94] width 171 height 19
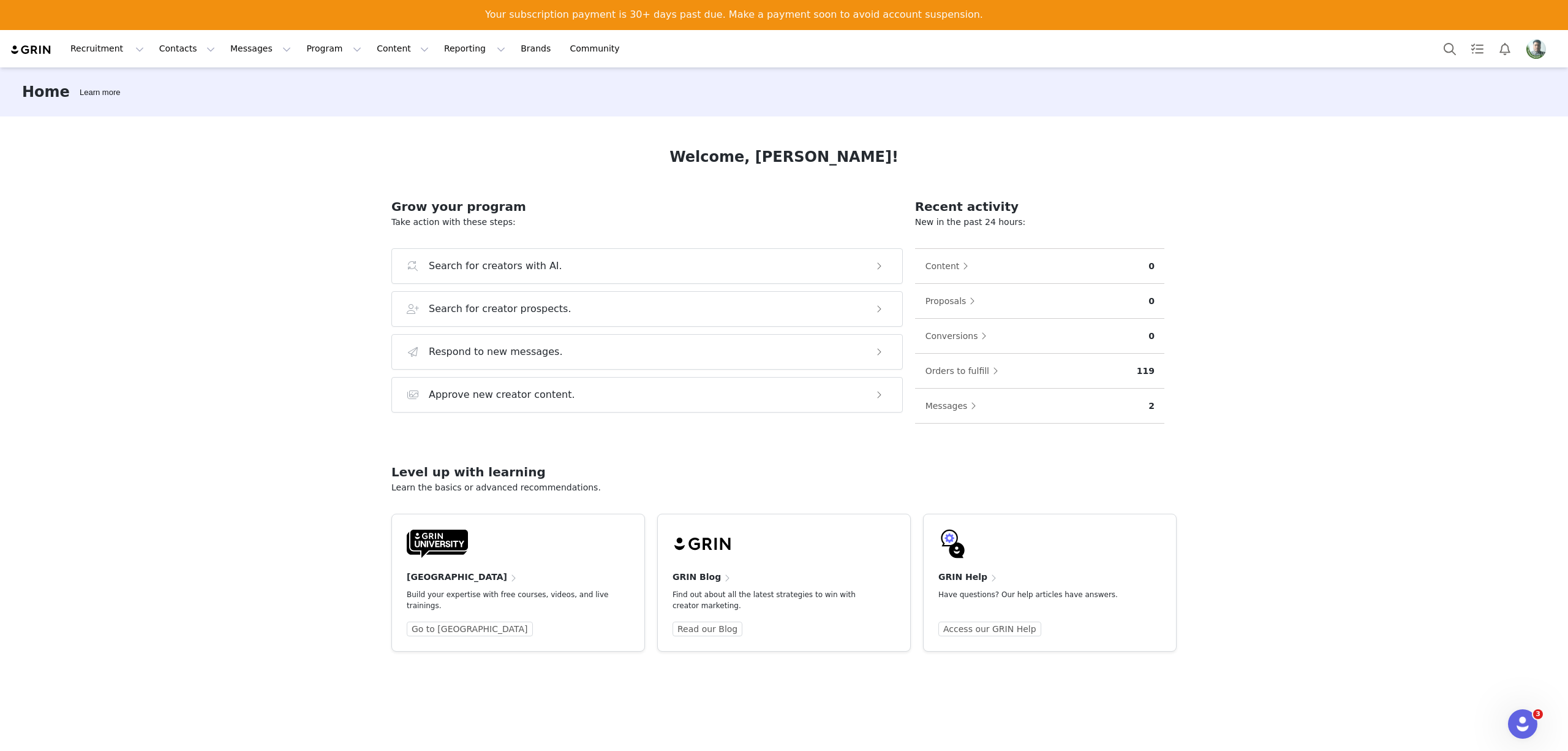
click at [1542, 42] on img "Profile" at bounding box center [1536, 49] width 19 height 19
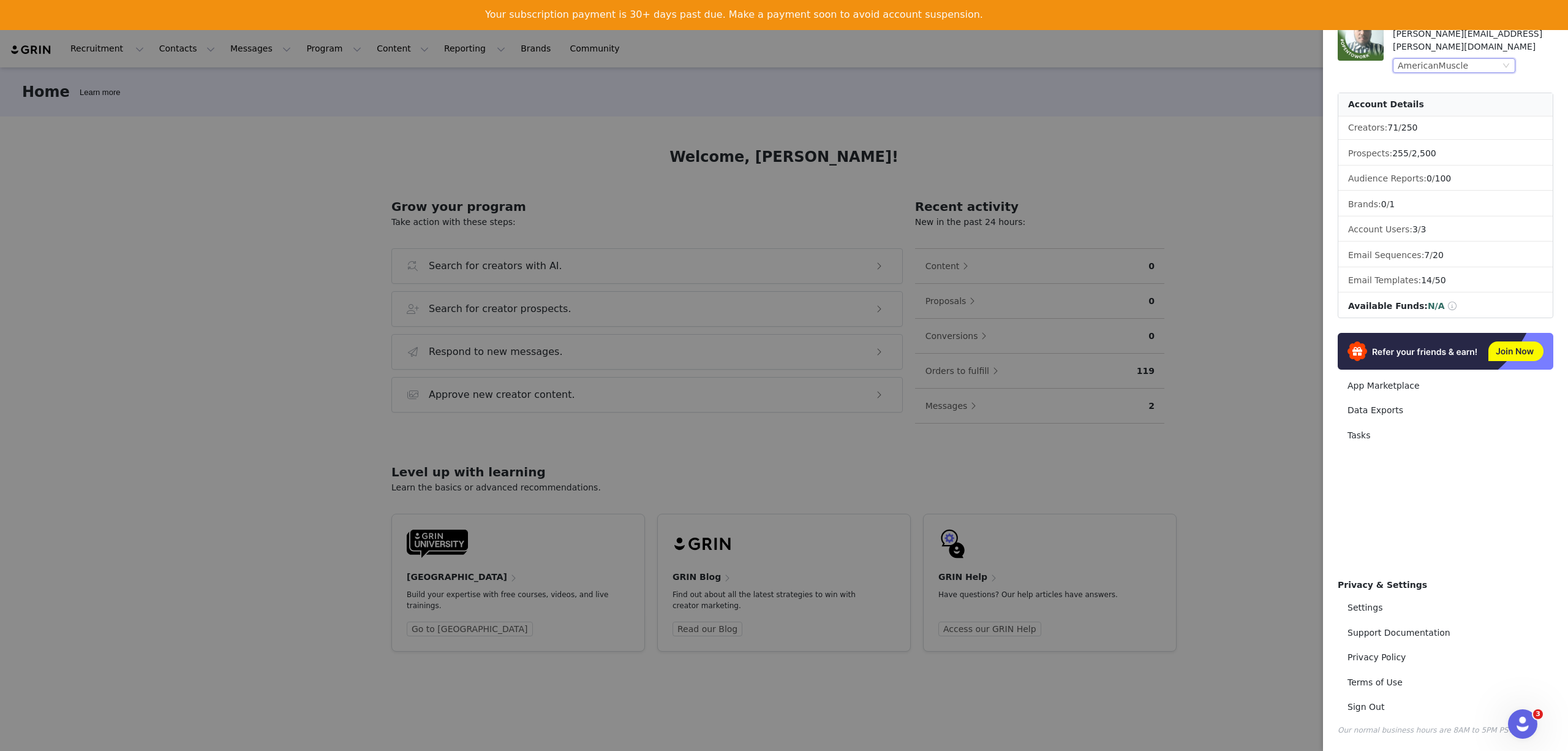
click at [1487, 59] on div "AmericanMuscle" at bounding box center [1449, 66] width 102 height 14
click at [1421, 117] on li "AmericanTrucks" at bounding box center [1478, 114] width 171 height 19
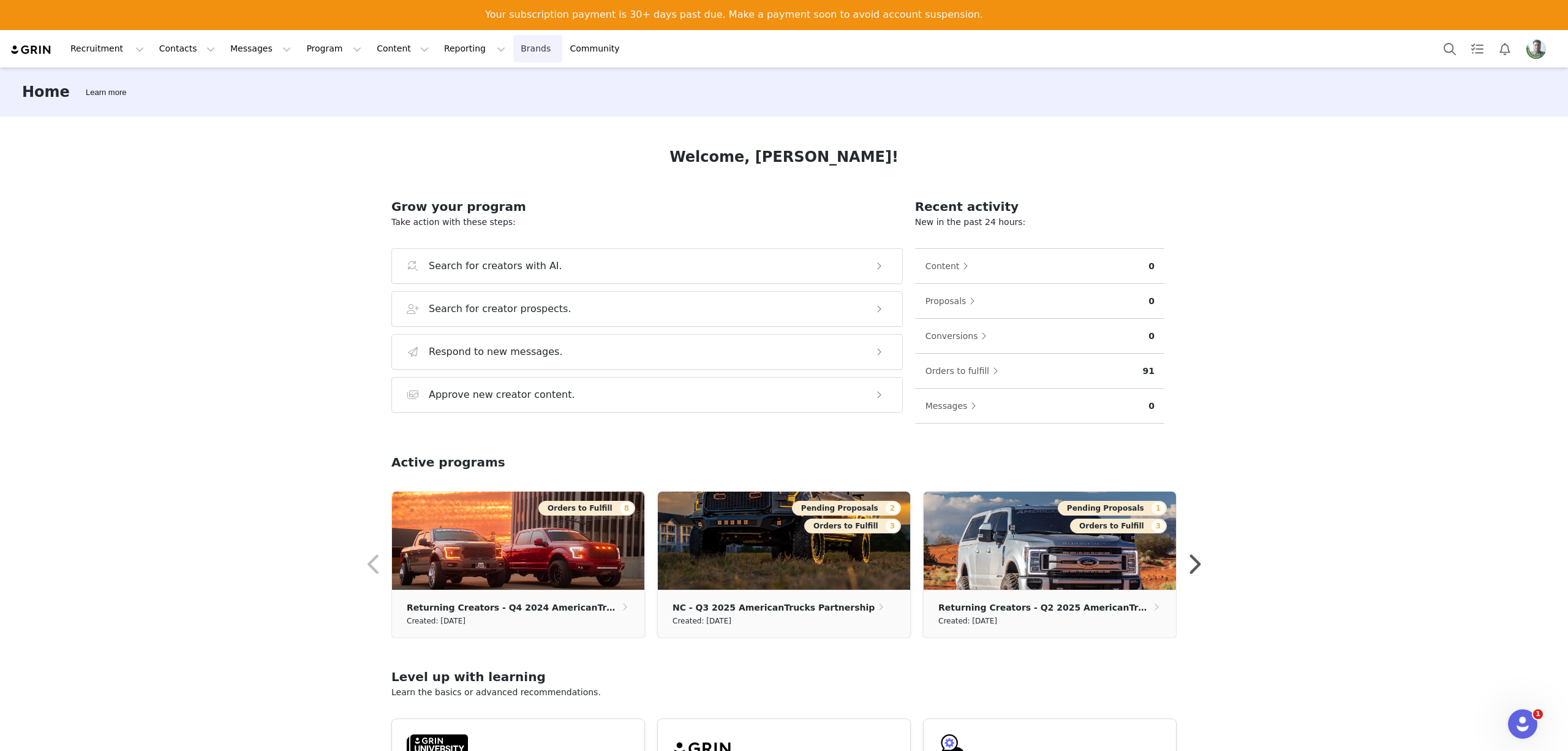
click at [486, 11] on div "Your subscription payment is 30+ days past due. Make a payment soon to avoid ac…" at bounding box center [784, 25] width 1568 height 41
click at [513, 43] on link "Brands Brands" at bounding box center [537, 49] width 48 height 28
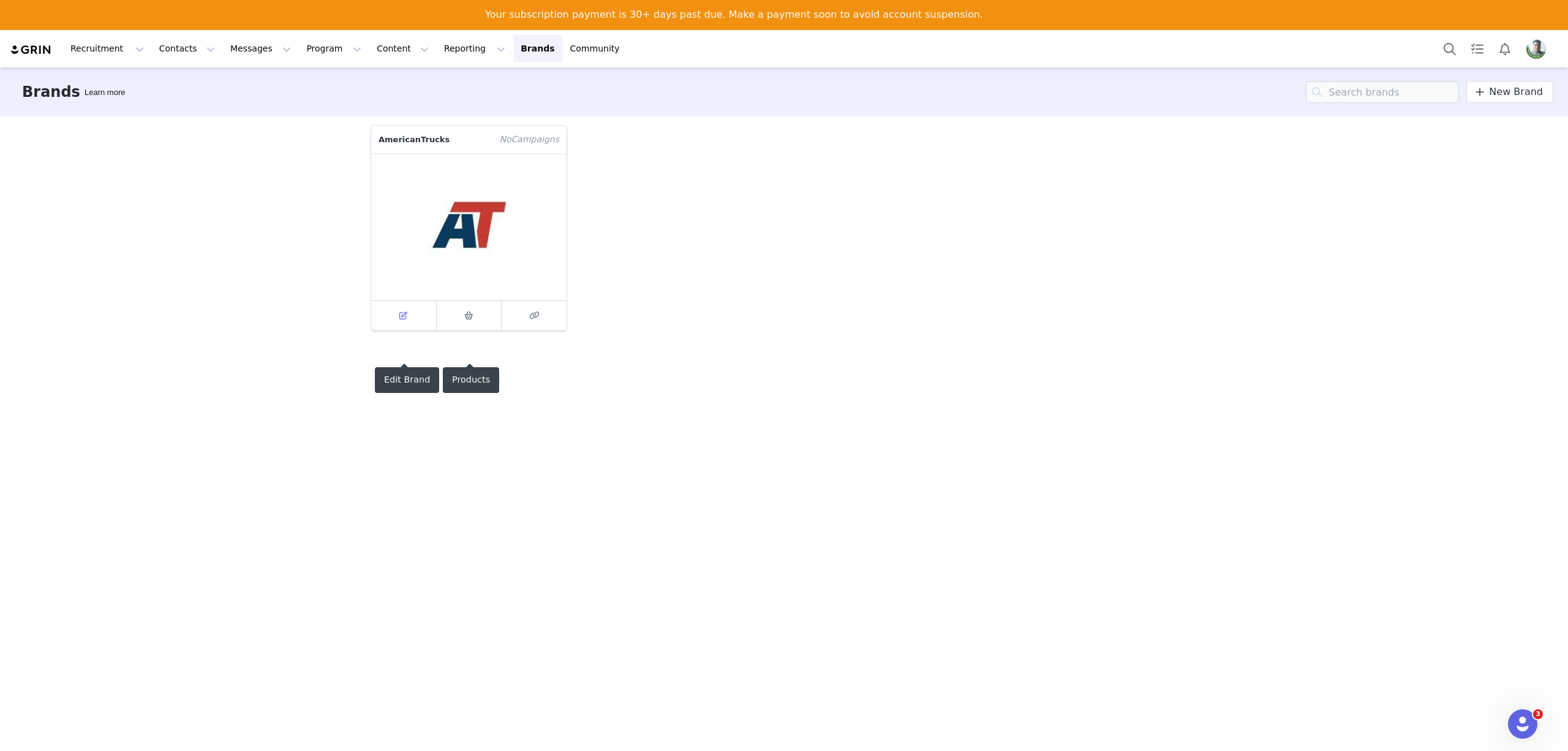
click at [400, 312] on icon at bounding box center [403, 316] width 8 height 8
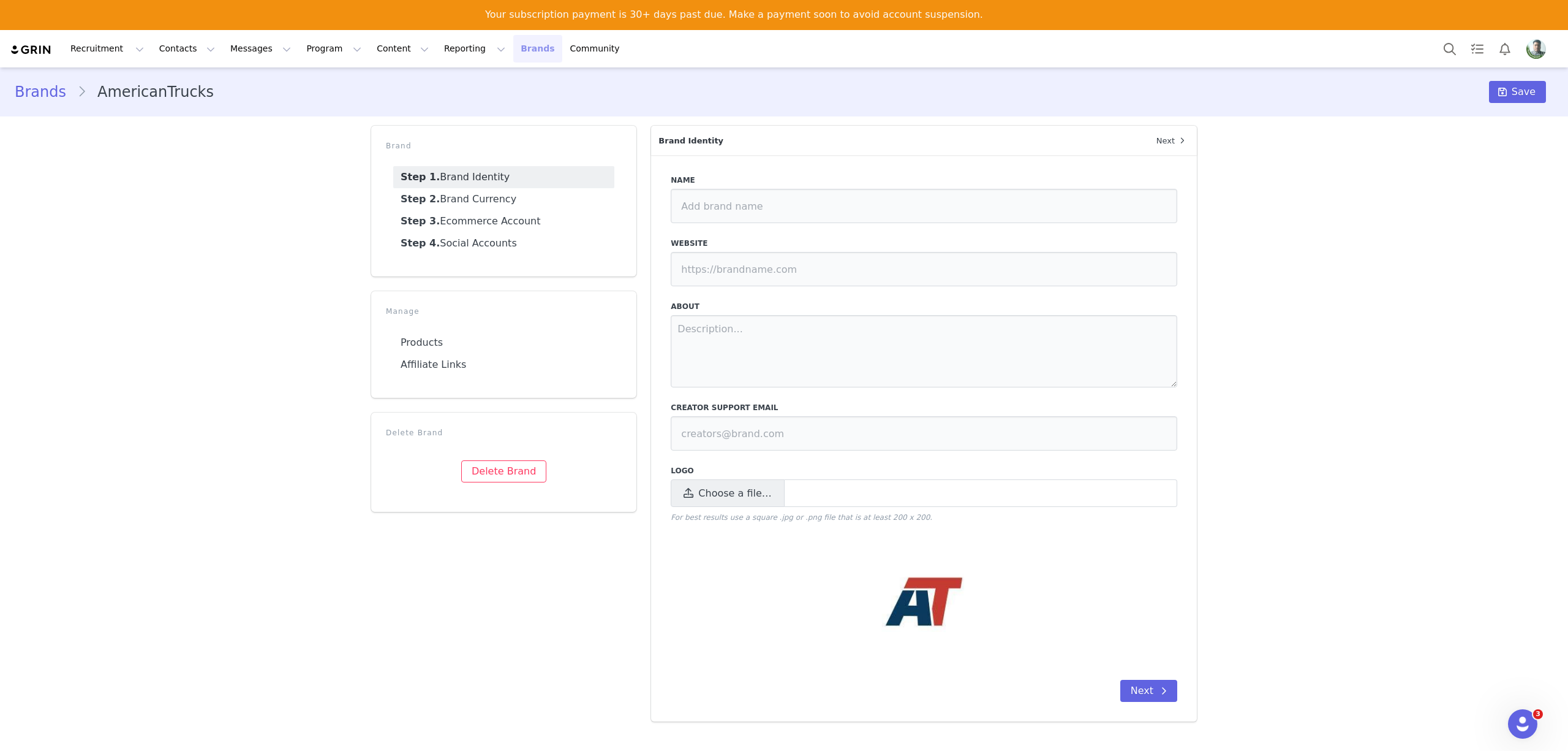
type input "AmericanTrucks"
type input "https://www.americantrucks.com"
type textarea "AmericanTruck's is the number one aftermarket auto-parts seller offering the to…"
type input "americantrucks.social@turn5.com"
click at [436, 49] on button "Reporting Reporting" at bounding box center [474, 49] width 76 height 28
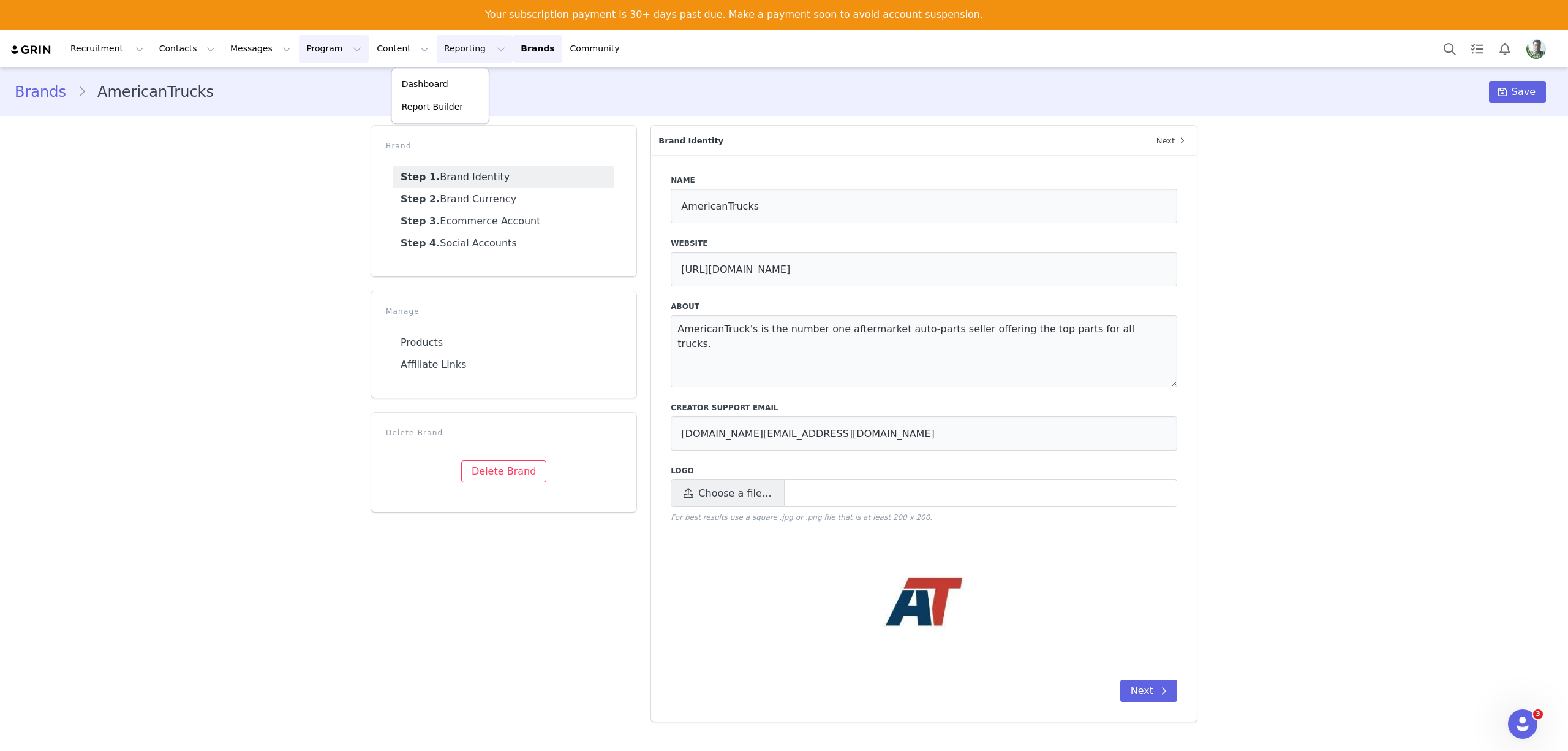
click at [299, 46] on button "Program Program" at bounding box center [333, 49] width 70 height 28
click at [304, 81] on p "Activations" at bounding box center [302, 85] width 47 height 13
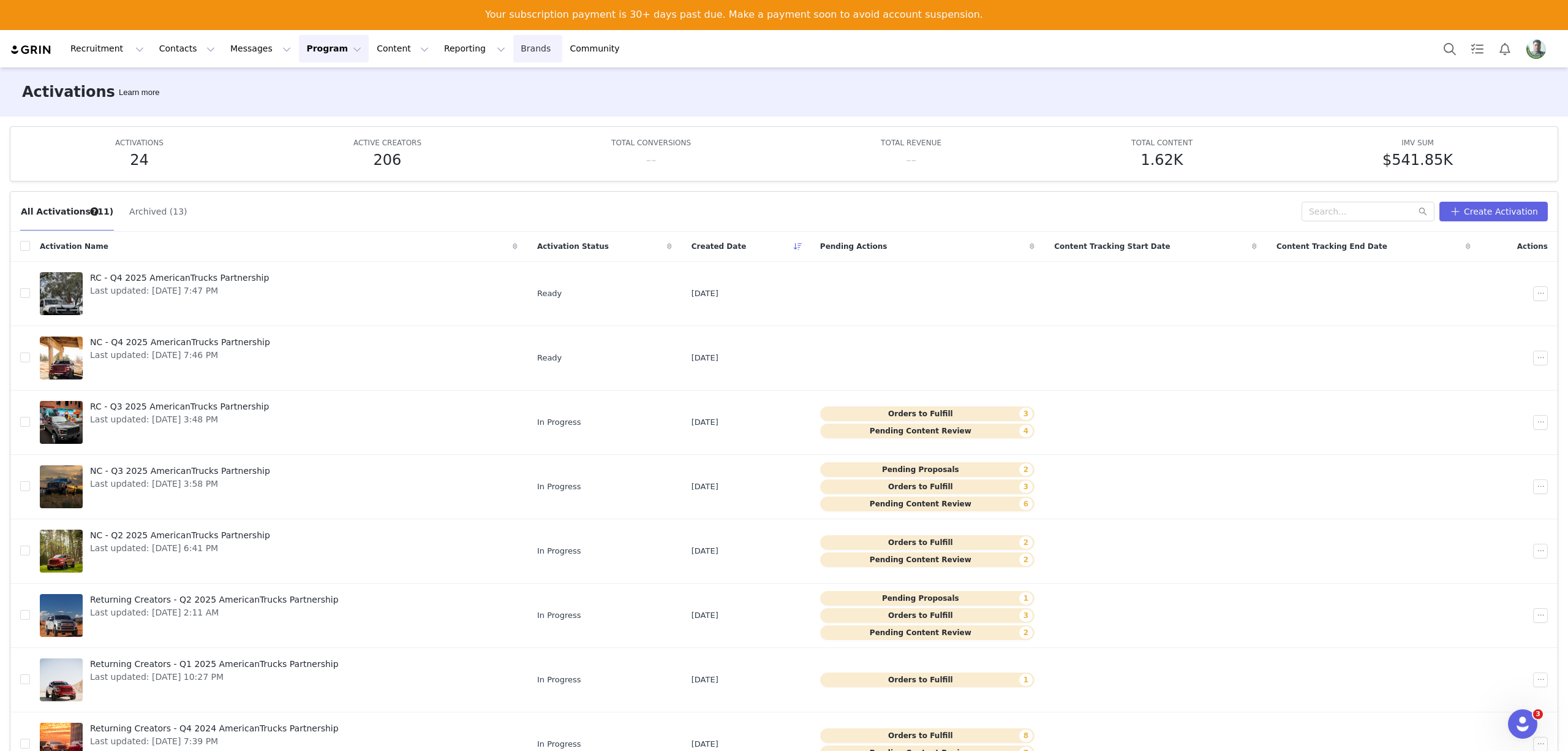
click at [513, 35] on link "Brands Brands" at bounding box center [537, 49] width 48 height 28
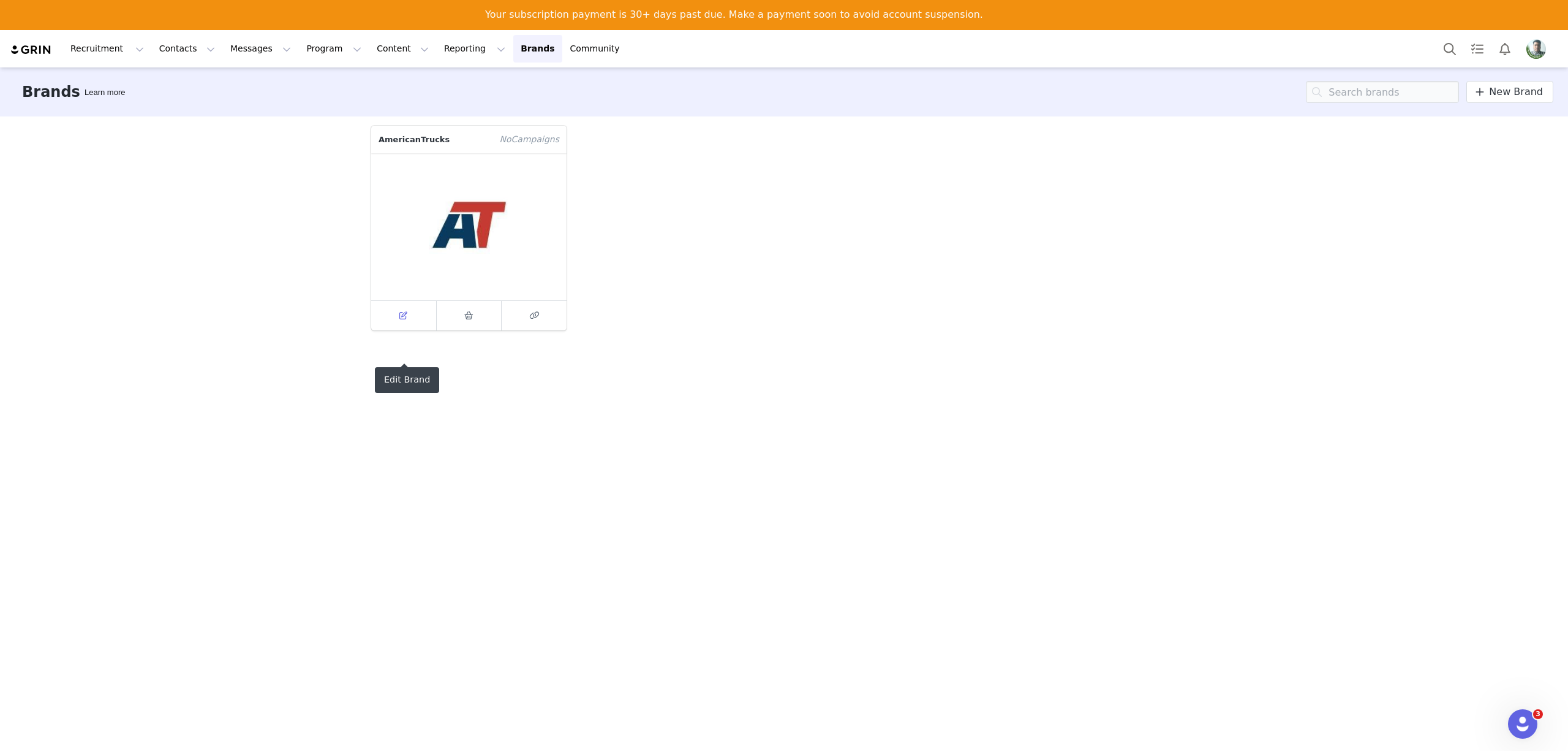
click at [396, 310] on span at bounding box center [403, 315] width 14 height 15
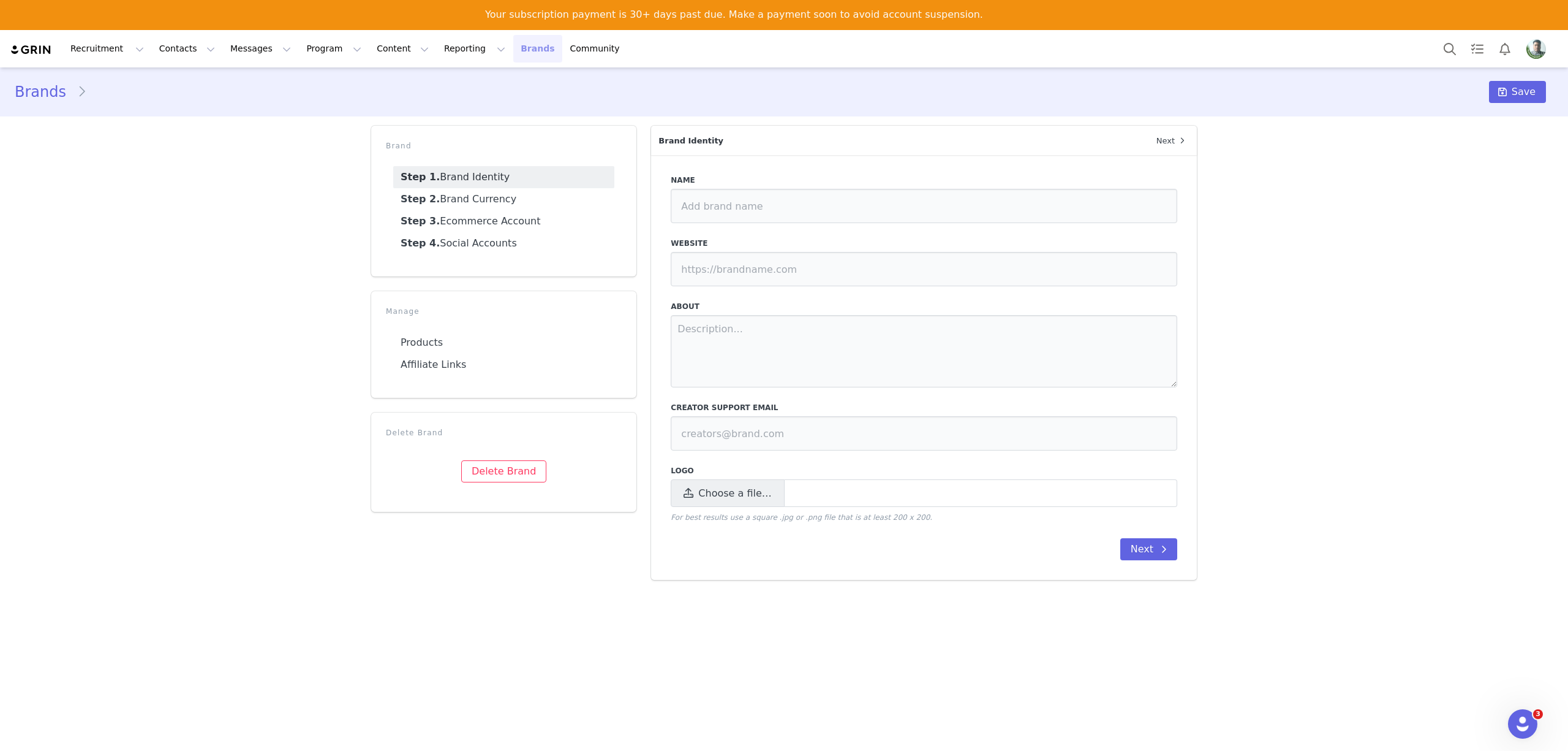
type input "AmericanTrucks"
type input "https://www.americantrucks.com"
type textarea "AmericanTruck's is the number one aftermarket auto-parts seller offering the to…"
type input "americantrucks.social@turn5.com"
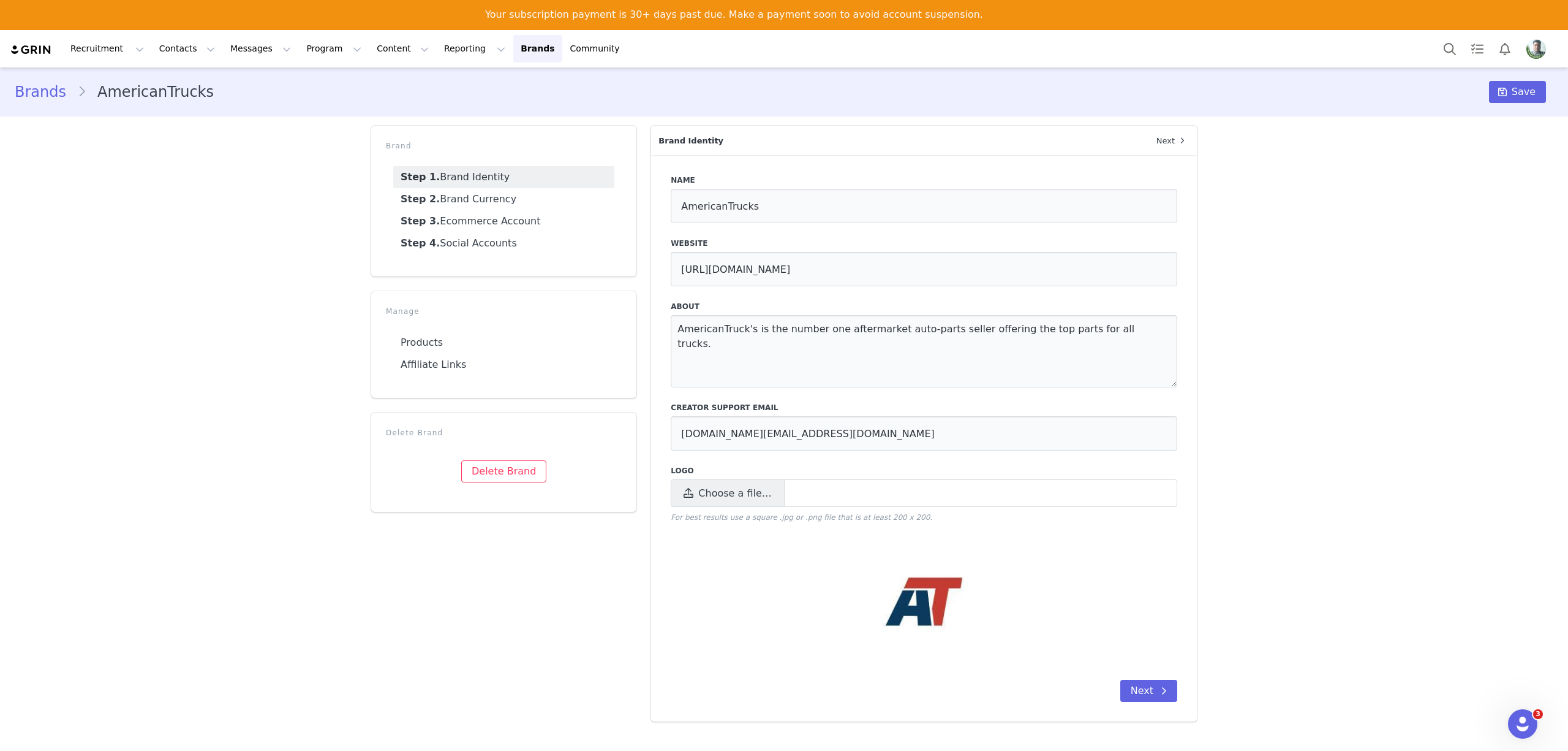
click at [1536, 46] on img "Profile" at bounding box center [1536, 49] width 19 height 19
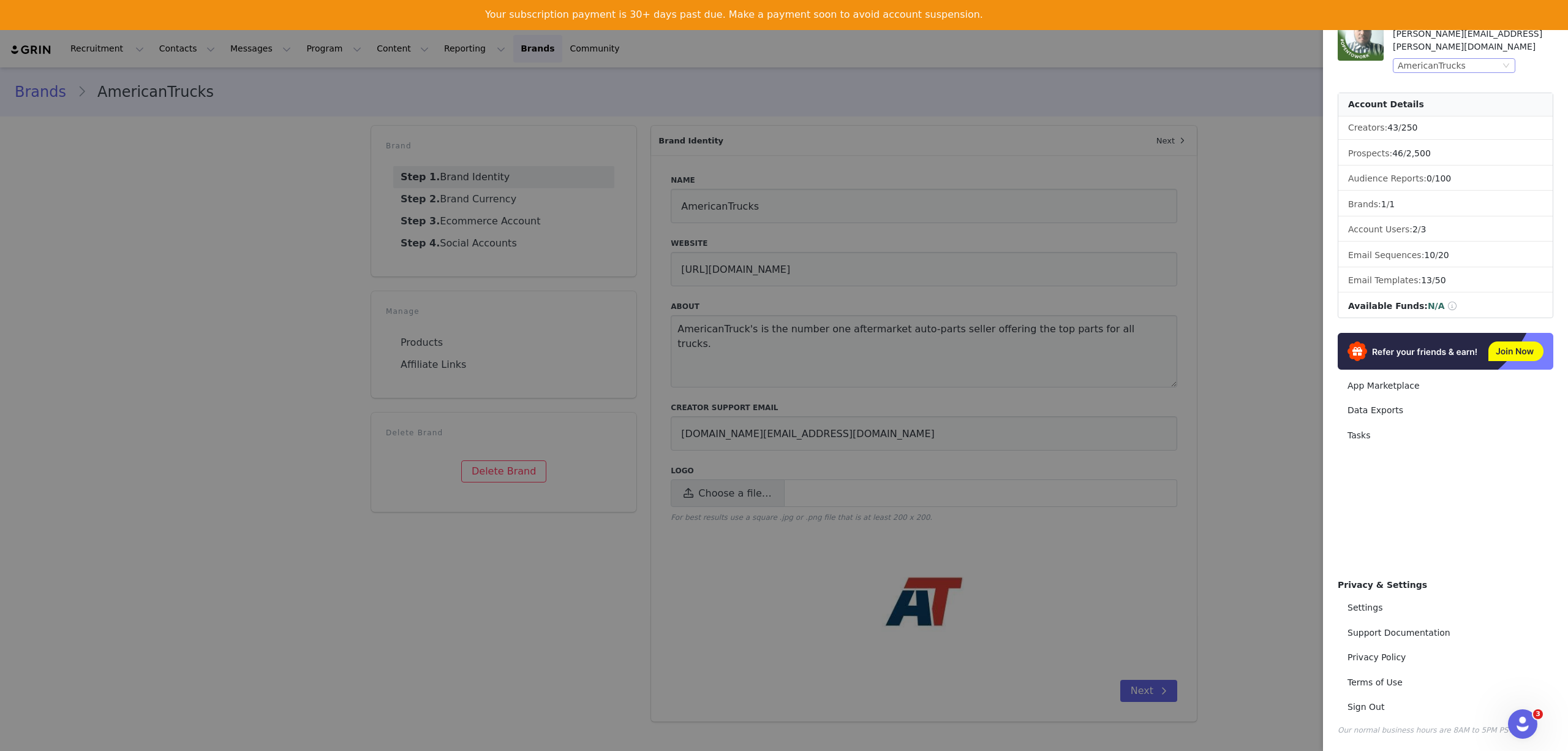
click at [1435, 59] on div "AmericanTrucks" at bounding box center [1431, 66] width 68 height 14
click at [1017, 84] on div at bounding box center [784, 375] width 1568 height 751
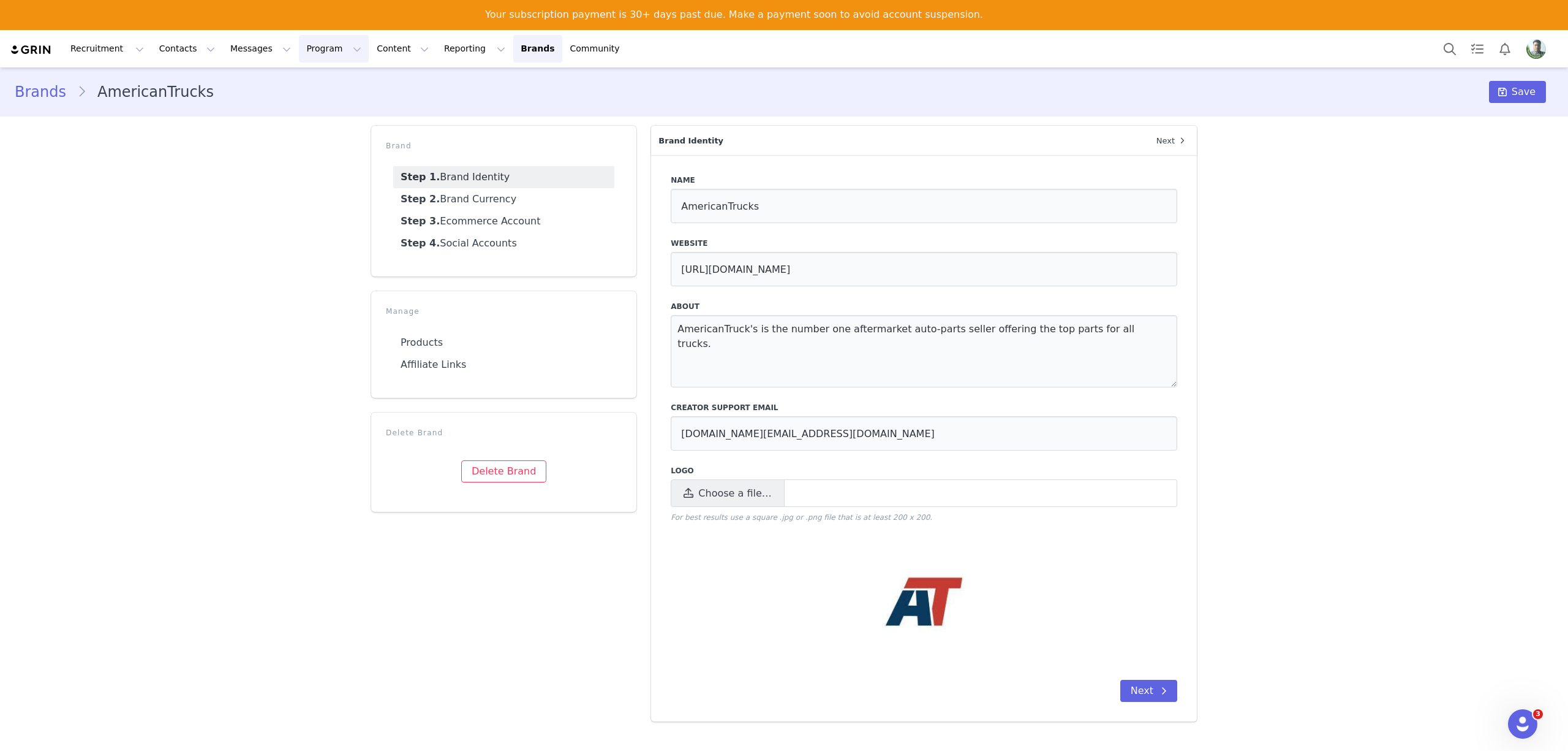
click at [299, 50] on button "Program Program" at bounding box center [333, 49] width 70 height 28
click at [243, 49] on button "Messages Messages" at bounding box center [260, 49] width 75 height 28
click at [220, 109] on p "Inbox" at bounding box center [224, 107] width 23 height 13
